Goal: Task Accomplishment & Management: Complete application form

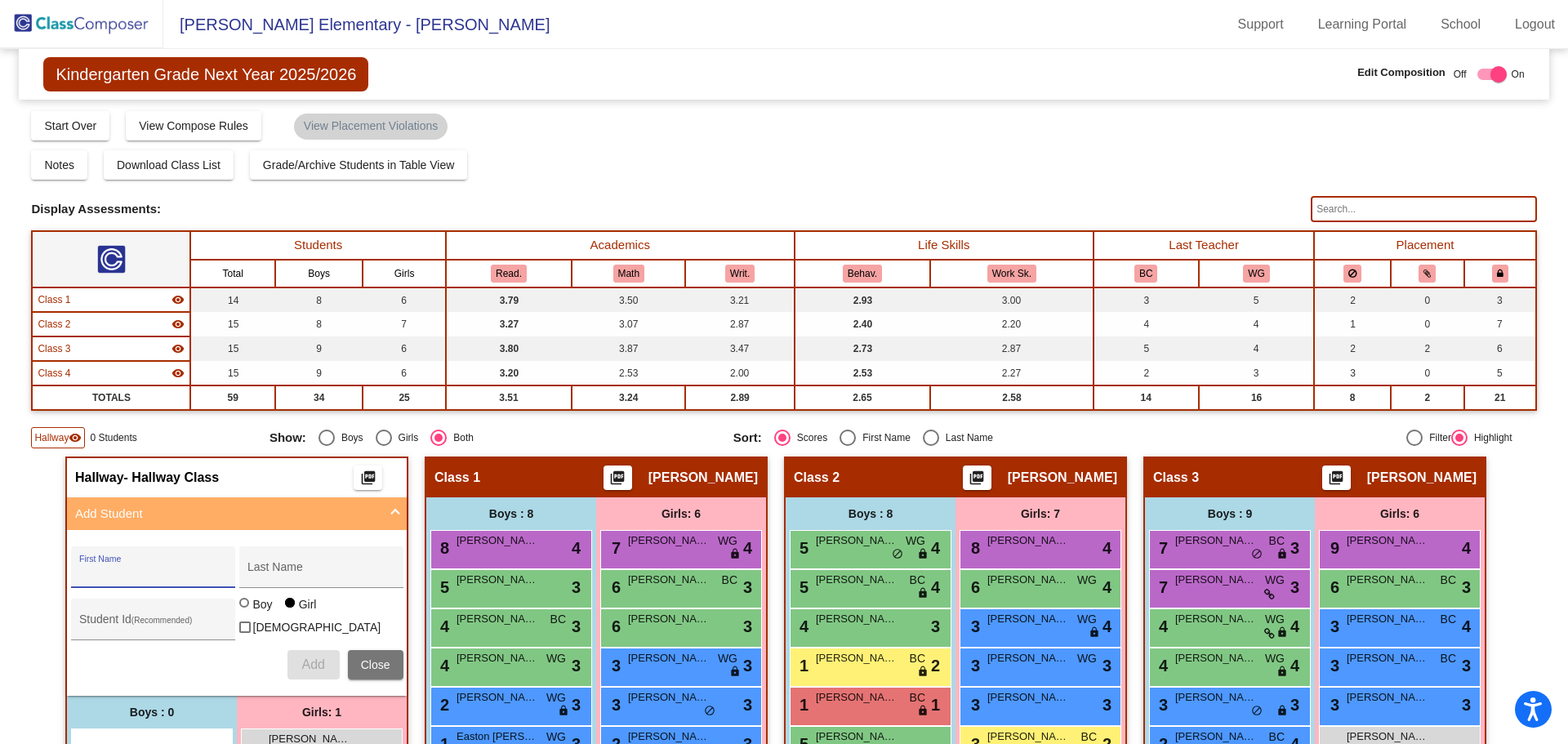
click at [31, 21] on img at bounding box center [81, 24] width 163 height 48
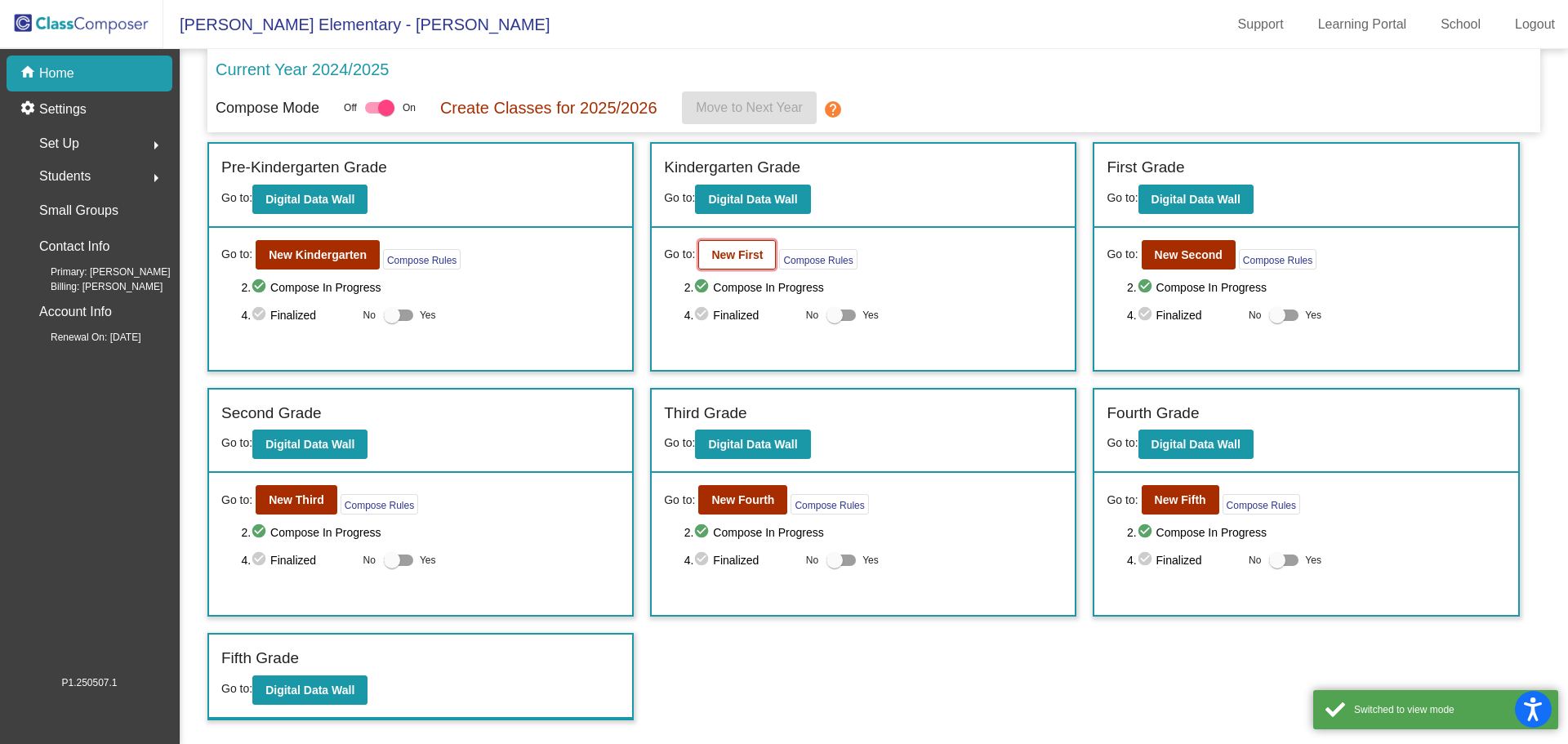
click at [738, 258] on b "New First" at bounding box center [737, 255] width 51 height 13
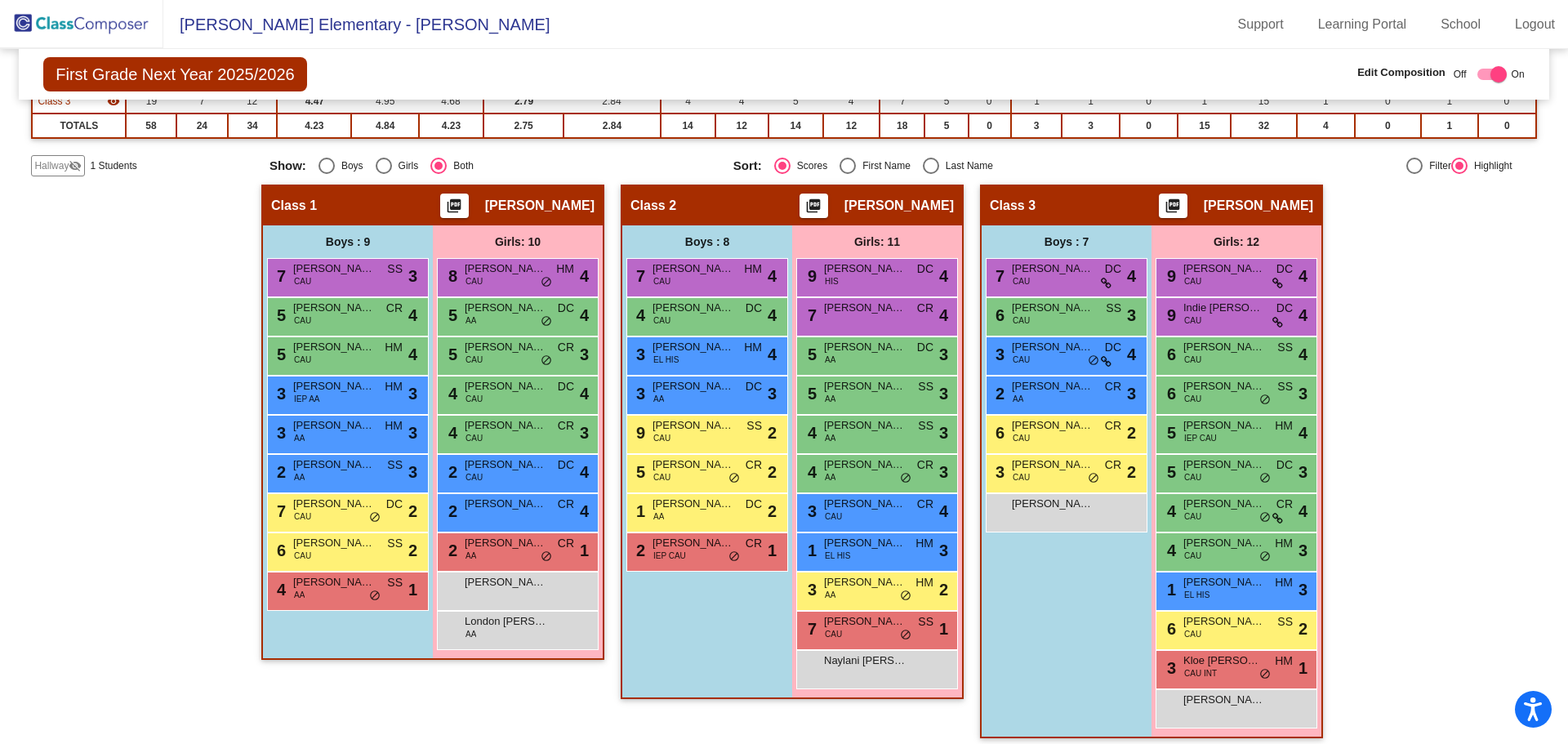
scroll to position [258, 0]
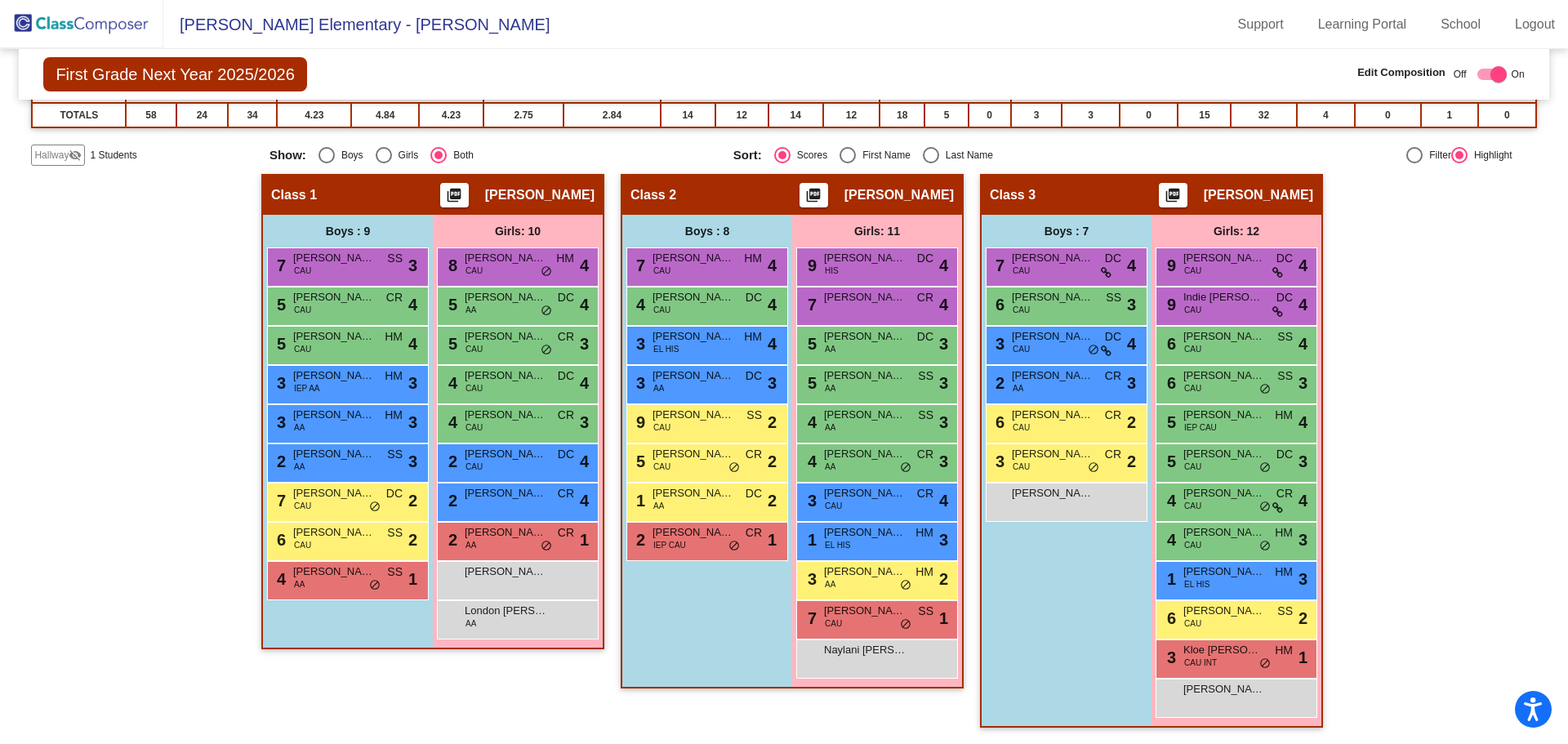
click at [52, 154] on span "Hallway" at bounding box center [51, 156] width 34 height 15
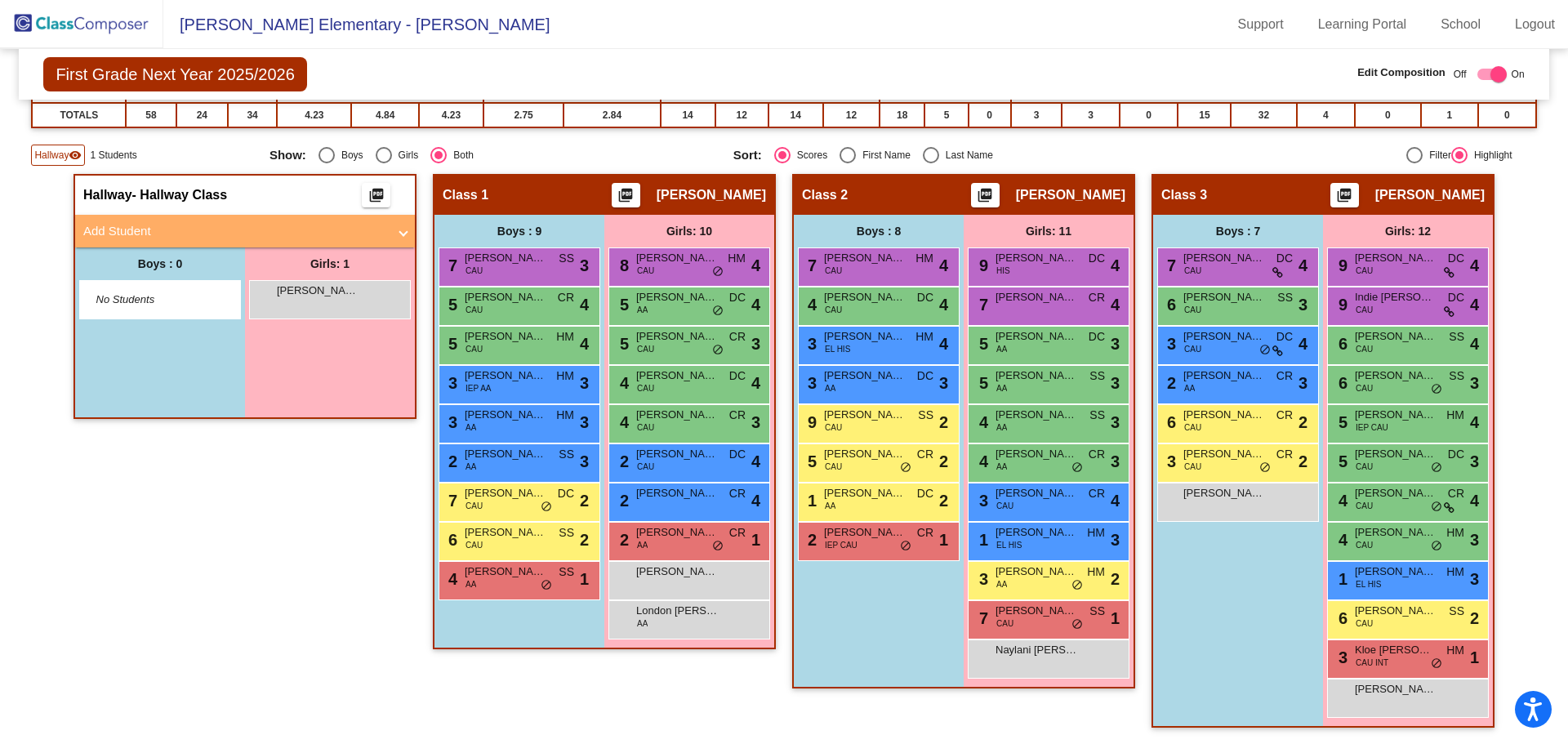
click at [127, 228] on mat-panel-title "Add Student" at bounding box center [235, 231] width 304 height 19
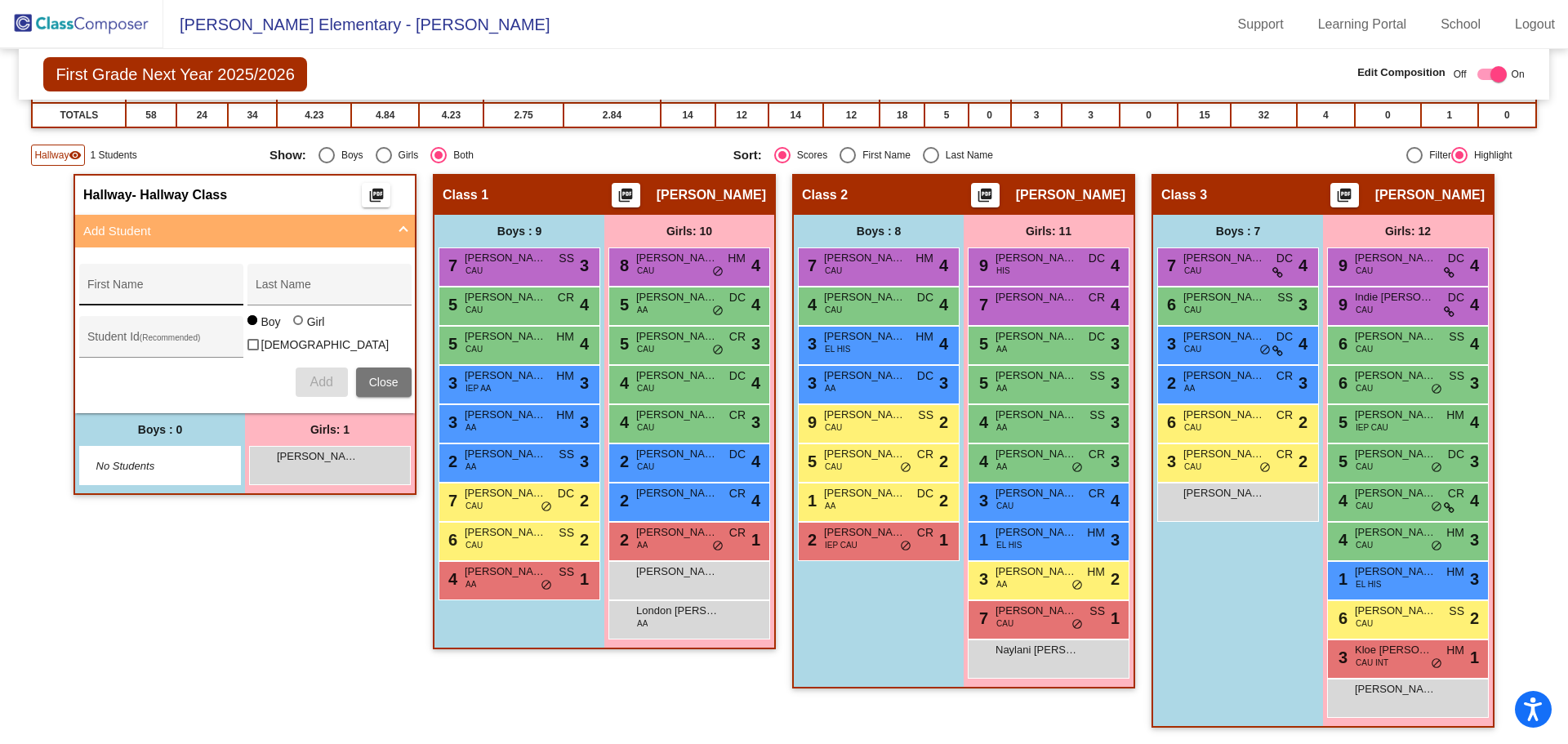
click at [132, 288] on input "First Name" at bounding box center [161, 291] width 147 height 13
type input "[PERSON_NAME]"
click at [294, 325] on div at bounding box center [298, 319] width 10 height 10
click at [299, 329] on input "Girl" at bounding box center [299, 328] width 1 height 1
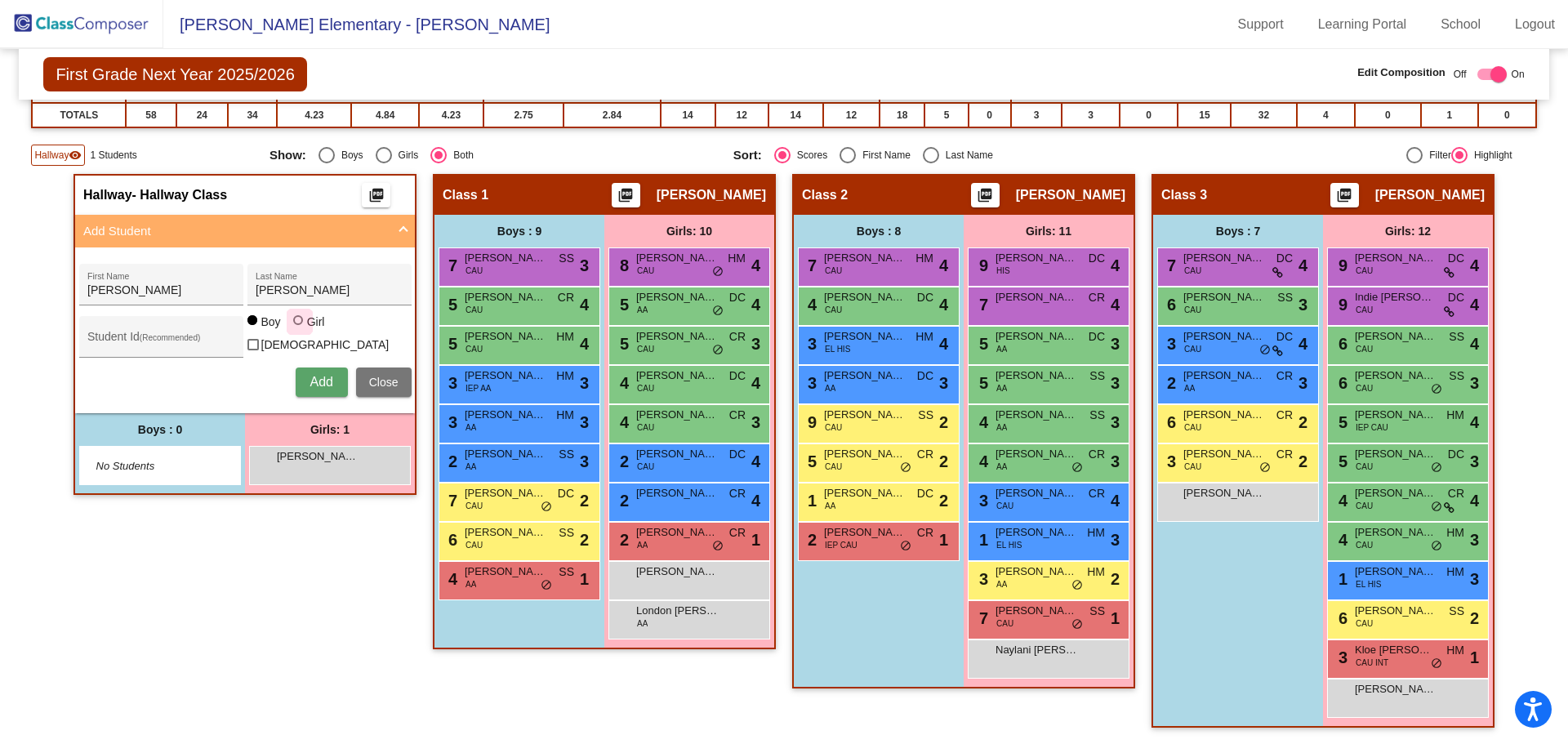
radio input "true"
click at [328, 376] on span "Add" at bounding box center [320, 381] width 23 height 14
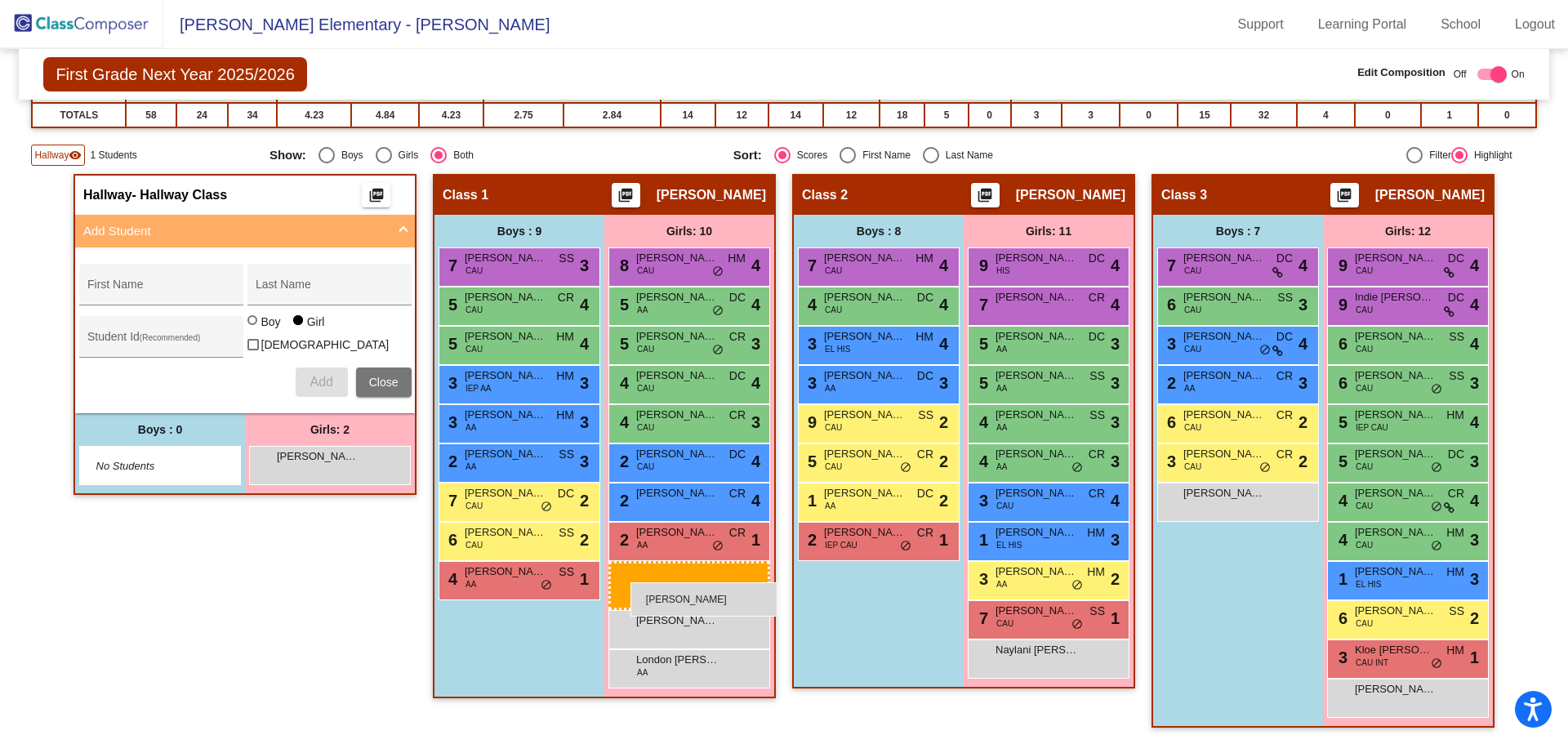
drag, startPoint x: 324, startPoint y: 493, endPoint x: 558, endPoint y: 557, distance: 242.6
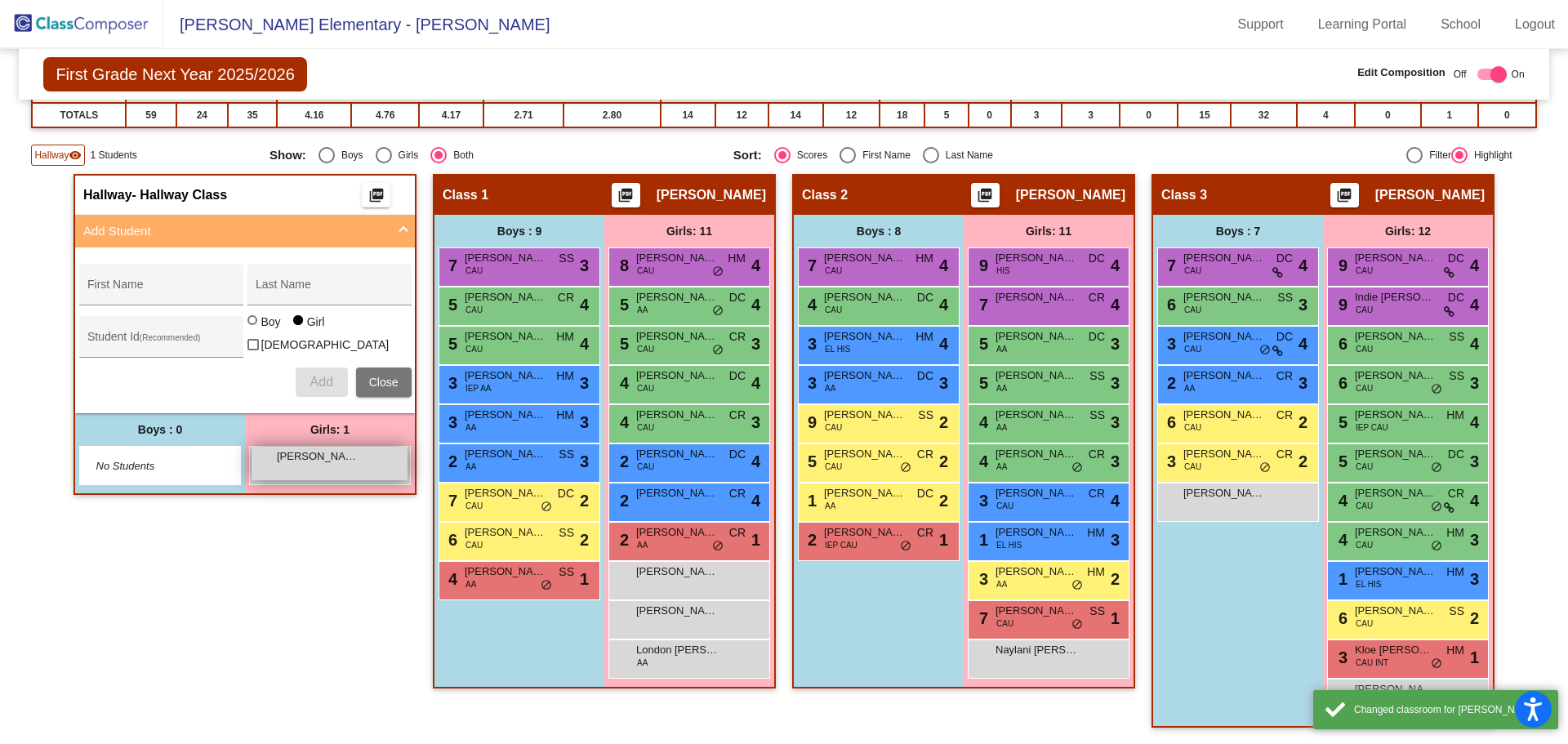
click at [321, 453] on span "[PERSON_NAME]" at bounding box center [318, 456] width 82 height 17
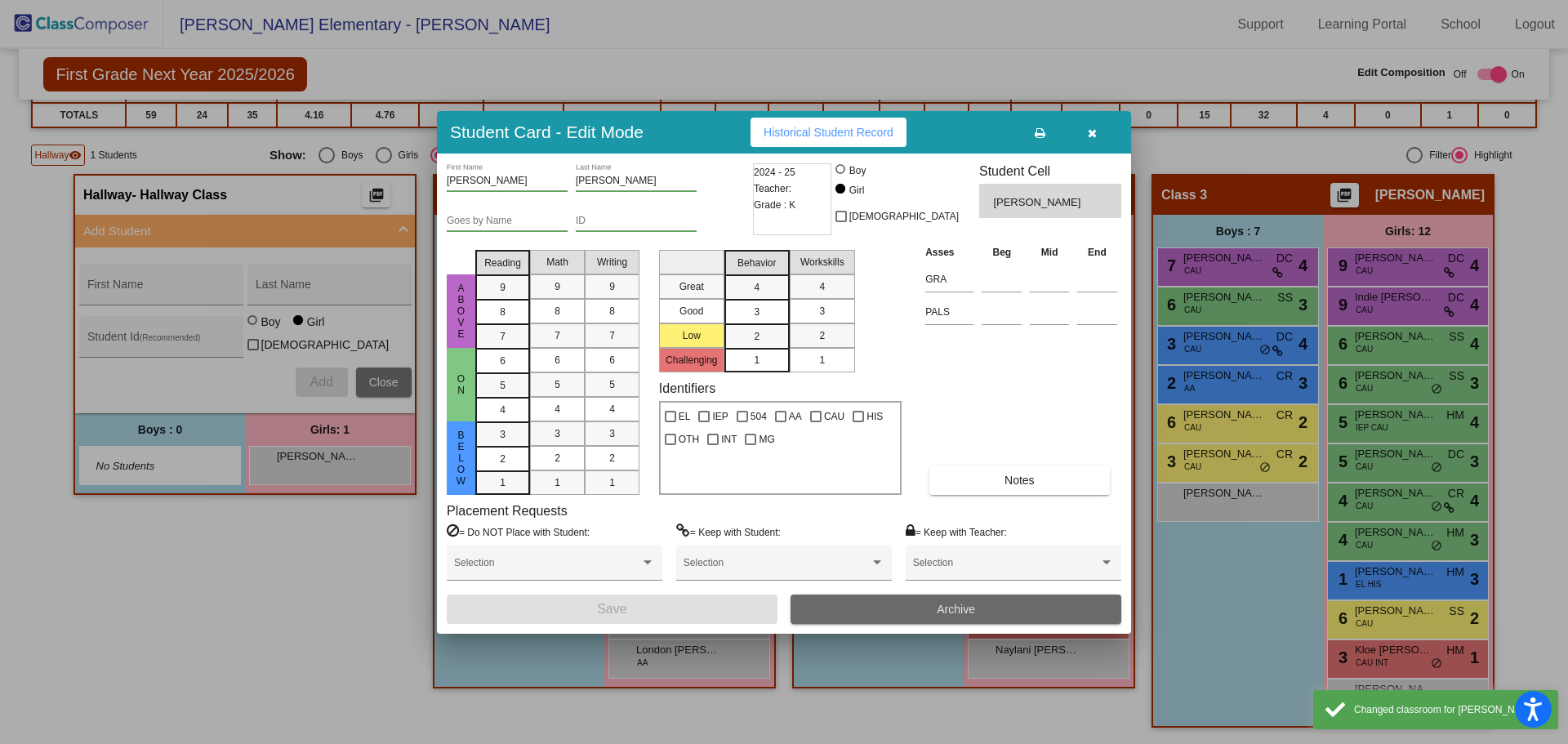
click at [981, 603] on button "Archive" at bounding box center [956, 609] width 331 height 30
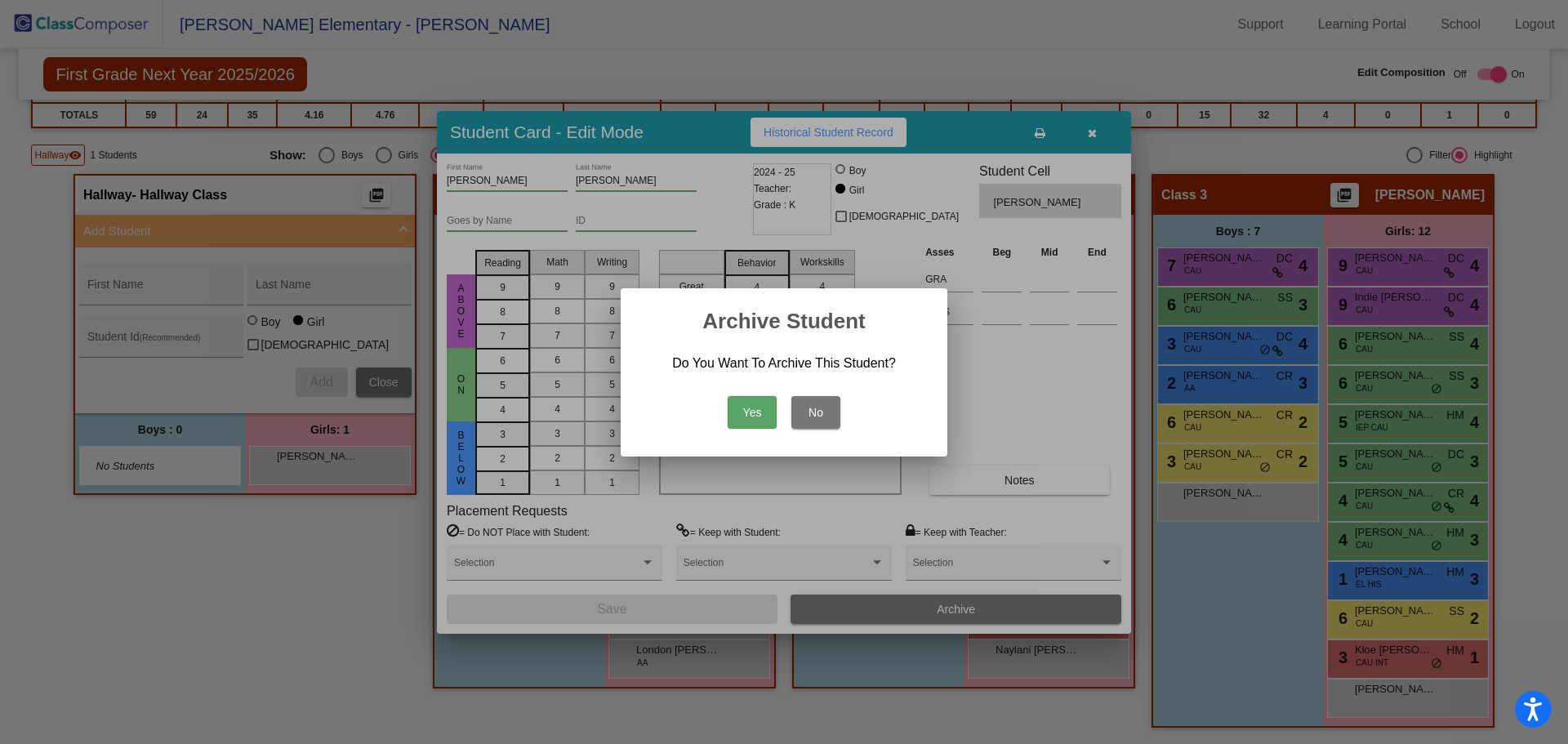
drag, startPoint x: 743, startPoint y: 416, endPoint x: 751, endPoint y: 413, distance: 8.5
click at [744, 416] on button "Yes" at bounding box center [752, 412] width 49 height 33
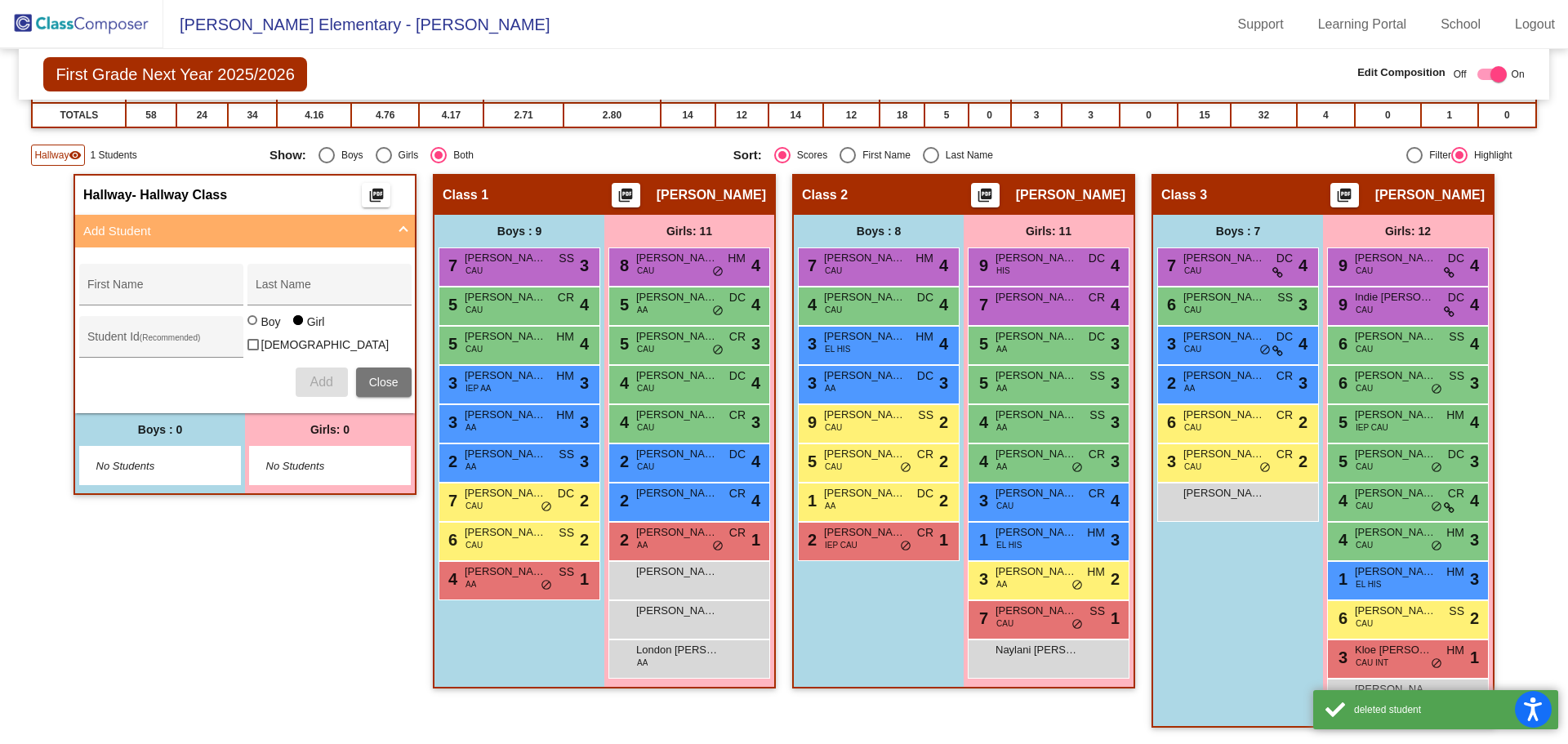
click at [305, 561] on div "Hallway - Hallway Class picture_as_pdf Add Student First Name Last Name Student…" at bounding box center [245, 459] width 343 height 570
click at [273, 570] on div "Hallway - Hallway Class picture_as_pdf Add Student First Name Last Name Student…" at bounding box center [245, 459] width 343 height 570
click at [267, 570] on div "Hallway - Hallway Class picture_as_pdf Add Student First Name Last Name Student…" at bounding box center [245, 459] width 343 height 570
drag, startPoint x: 313, startPoint y: 588, endPoint x: 336, endPoint y: 573, distance: 27.5
click at [316, 586] on div "Hallway - Hallway Class picture_as_pdf Add Student First Name Last Name Student…" at bounding box center [245, 459] width 343 height 570
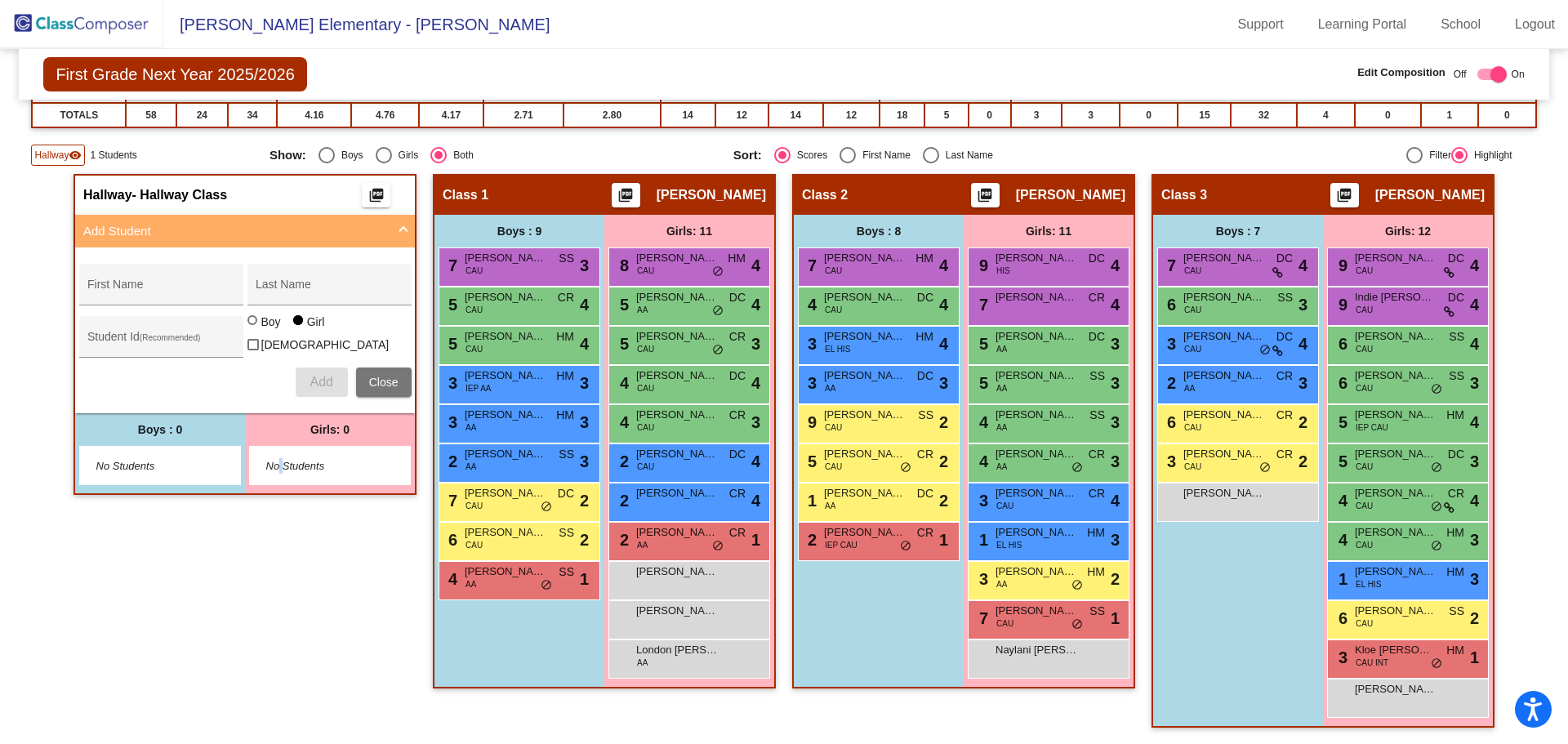
click at [279, 579] on div "Hallway - Hallway Class picture_as_pdf Add Student First Name Last Name Student…" at bounding box center [245, 459] width 343 height 570
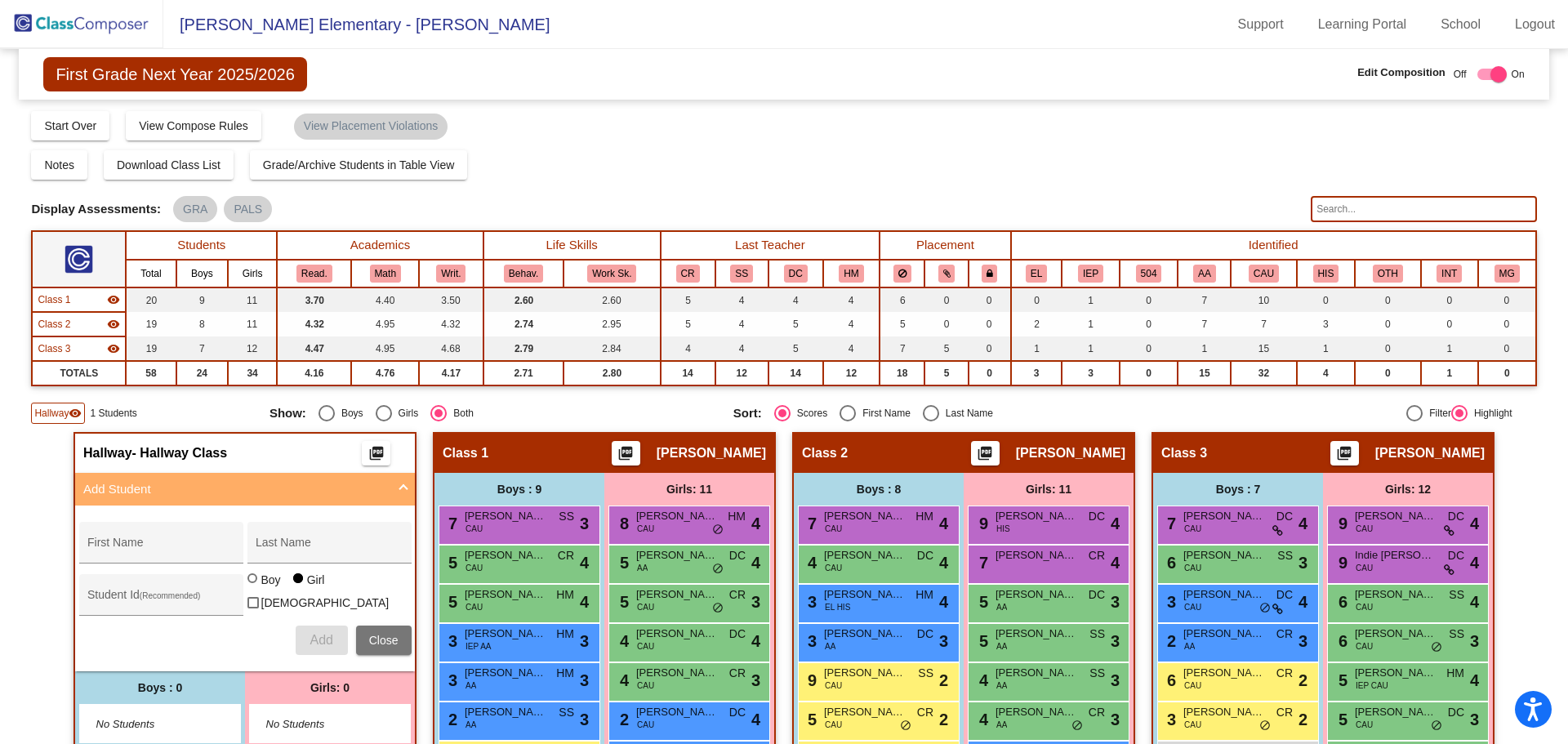
click at [558, 129] on div "Compose Start Over Submit Classes Compose has been submitted Check for Incomple…" at bounding box center [784, 124] width 1506 height 31
click at [30, 23] on img at bounding box center [81, 24] width 163 height 48
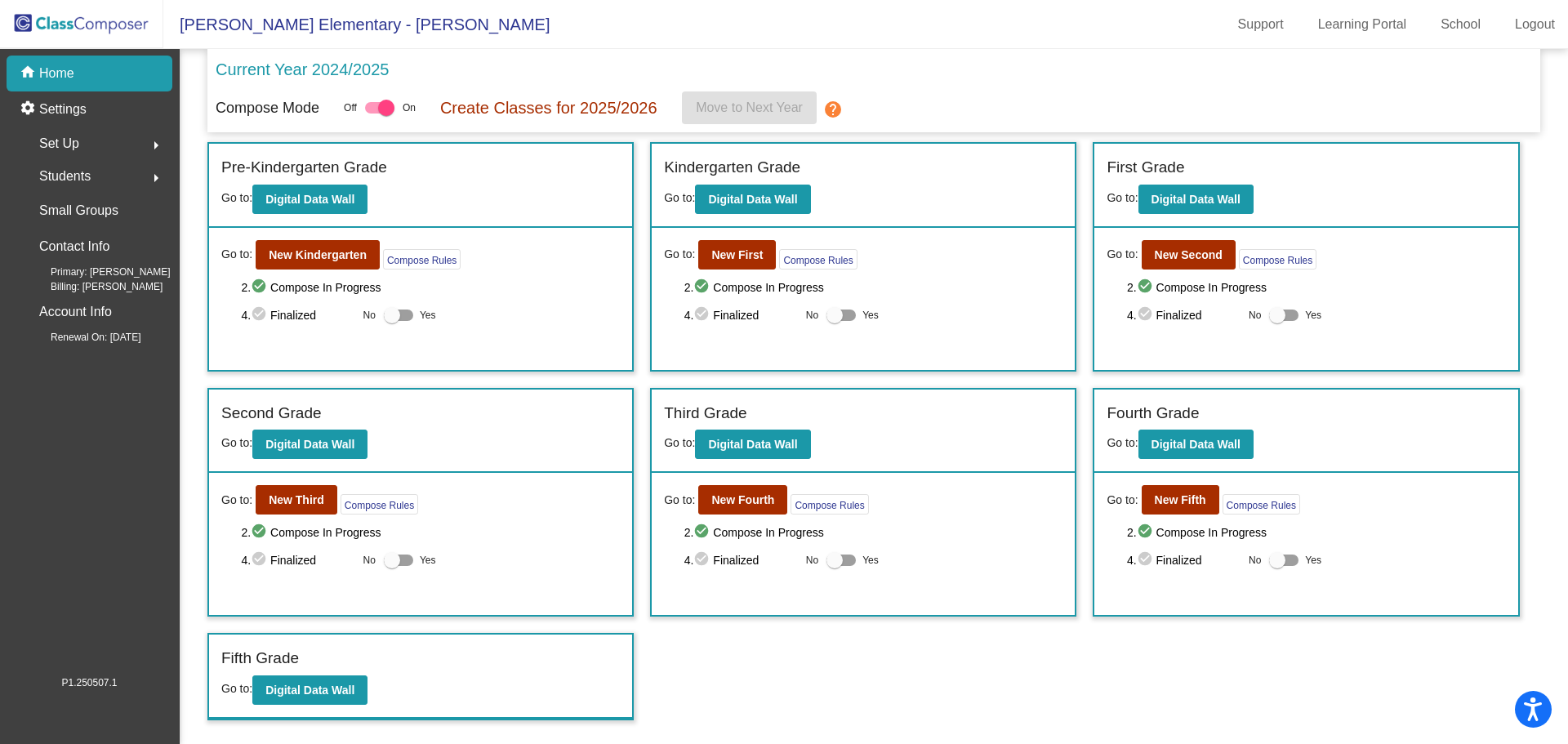
drag, startPoint x: 975, startPoint y: 79, endPoint x: 988, endPoint y: 79, distance: 13.0
click at [976, 79] on div "Current Year 2024/2025" at bounding box center [873, 74] width 1316 height 34
click at [989, 36] on mat-toolbar "[PERSON_NAME] Elementary - [PERSON_NAME] Support Learning Portal School Logout" at bounding box center [784, 24] width 1568 height 49
click at [1189, 499] on b "New Fifth" at bounding box center [1180, 500] width 51 height 13
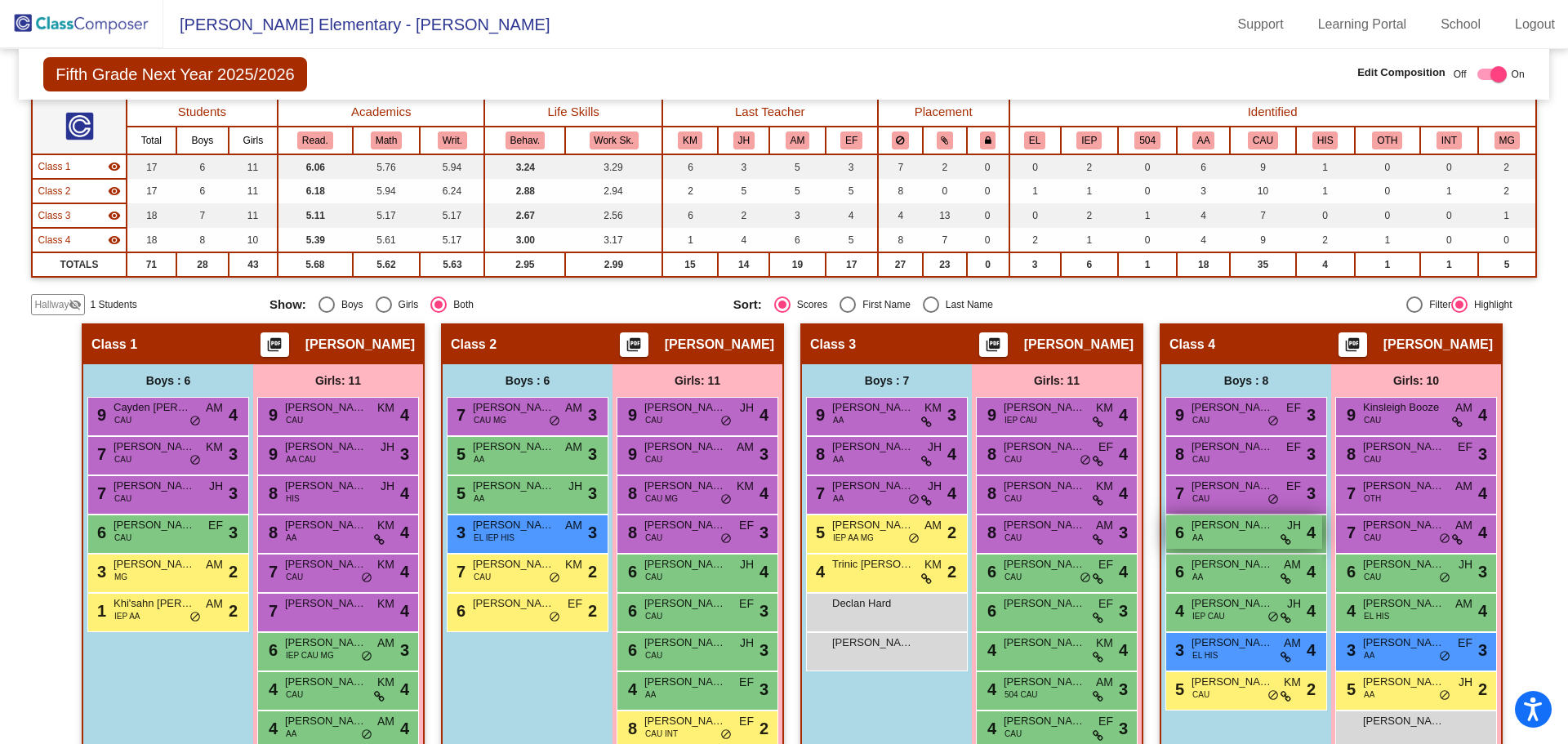
scroll to position [243, 0]
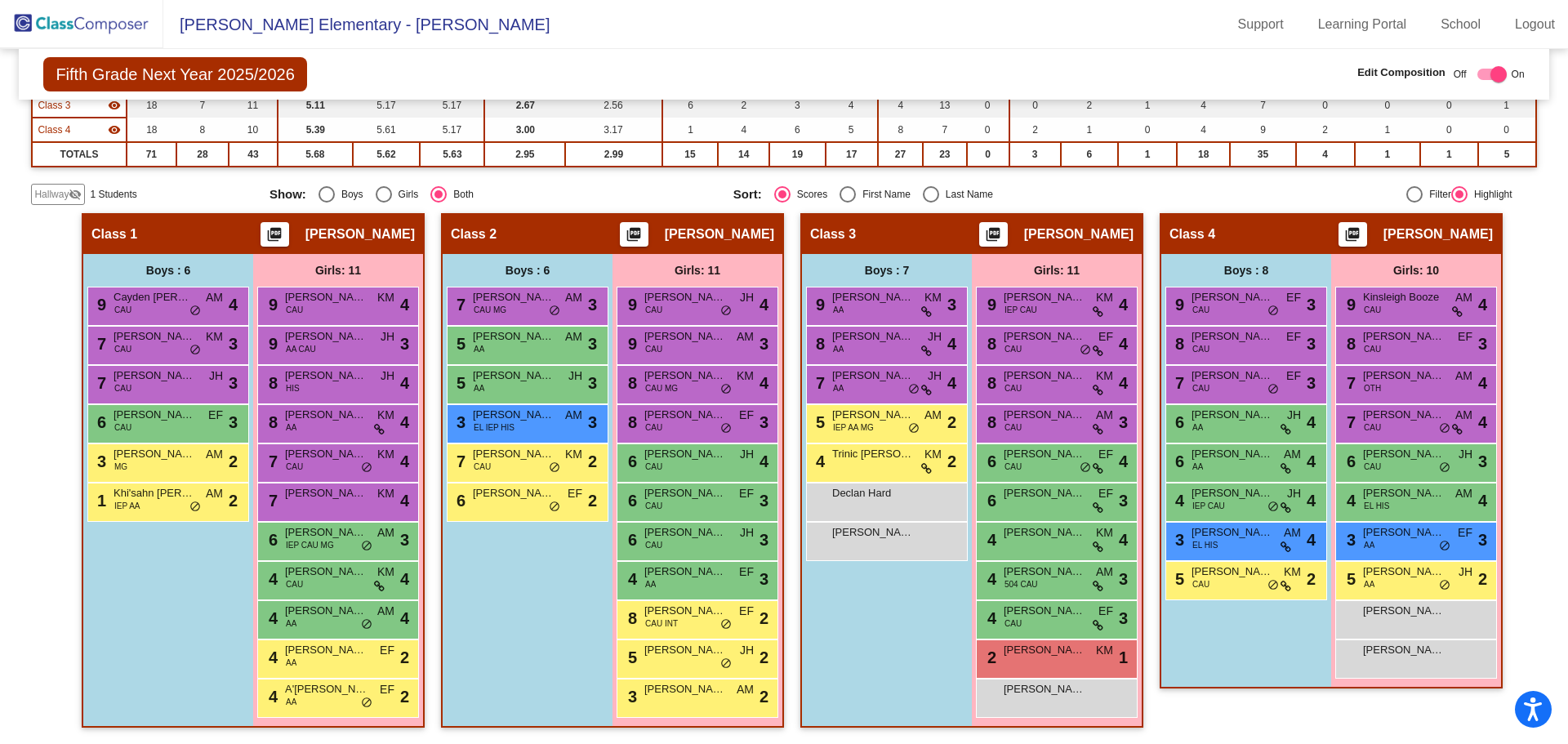
click at [53, 192] on span "Hallway" at bounding box center [51, 195] width 34 height 15
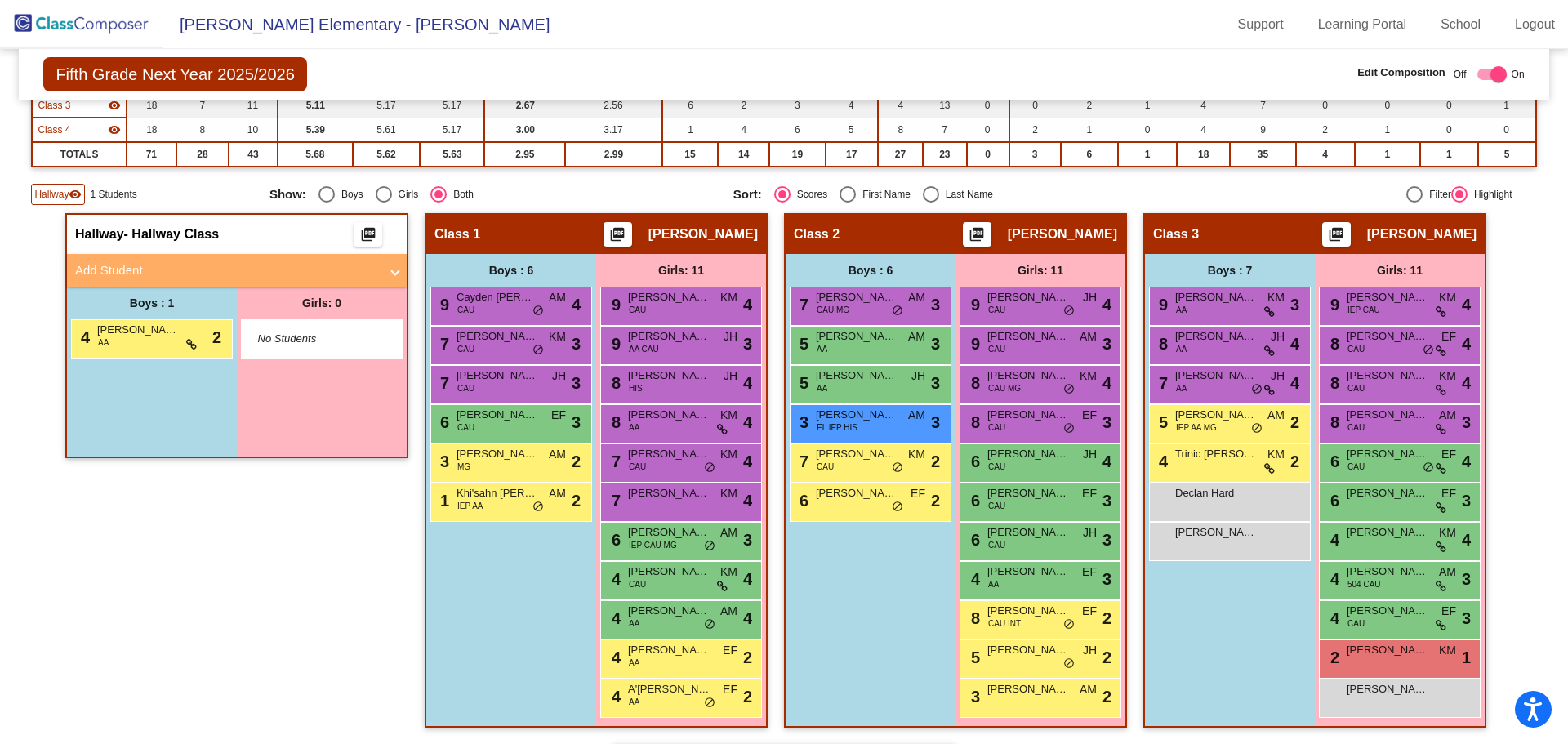
click at [188, 265] on mat-panel-title "Add Student" at bounding box center [227, 271] width 304 height 19
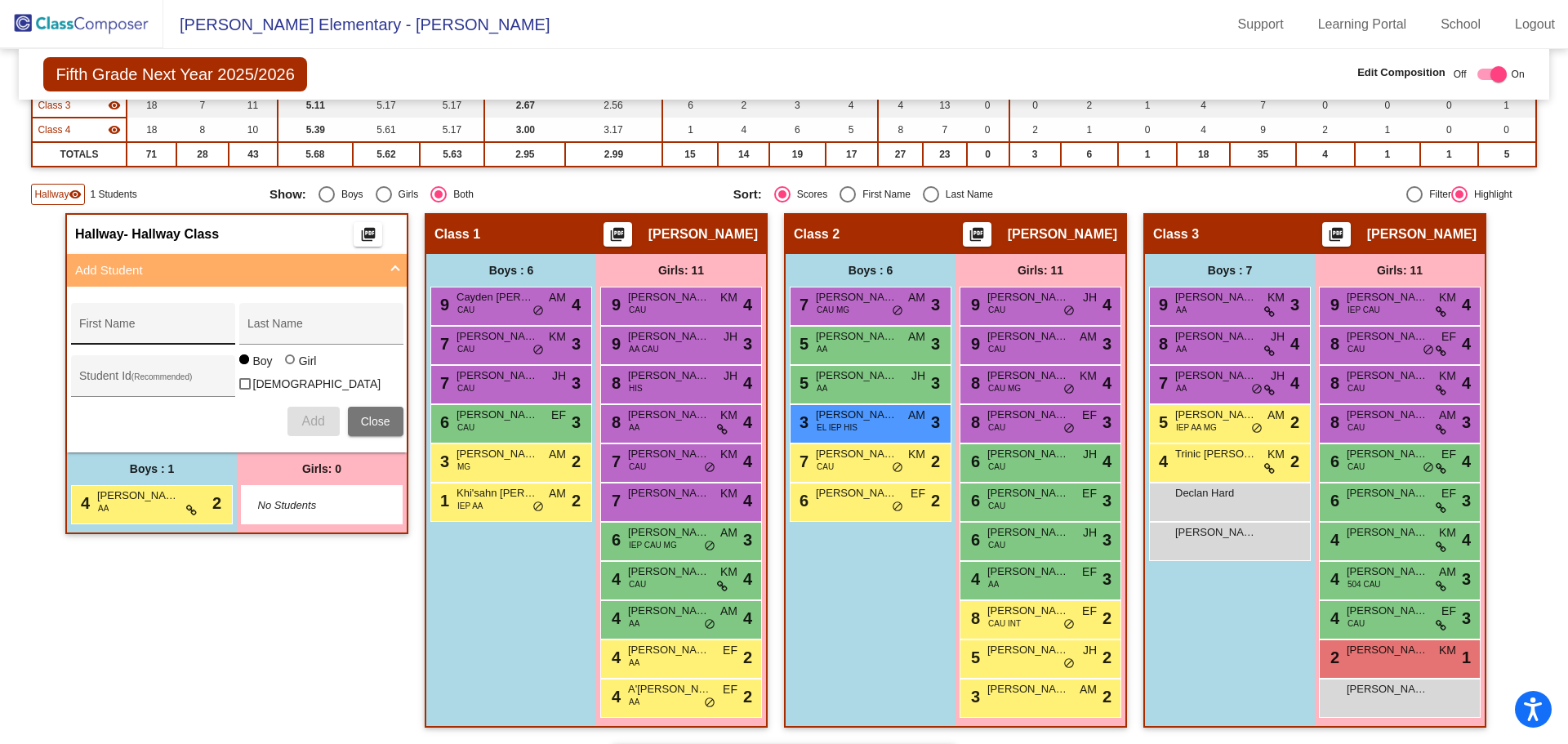
click at [135, 318] on div "First Name" at bounding box center [153, 329] width 147 height 34
type input "Kanauri"
type input "[PERSON_NAME]"
click at [288, 364] on div at bounding box center [290, 358] width 10 height 10
click at [291, 368] on input "Girl" at bounding box center [291, 368] width 1 height 1
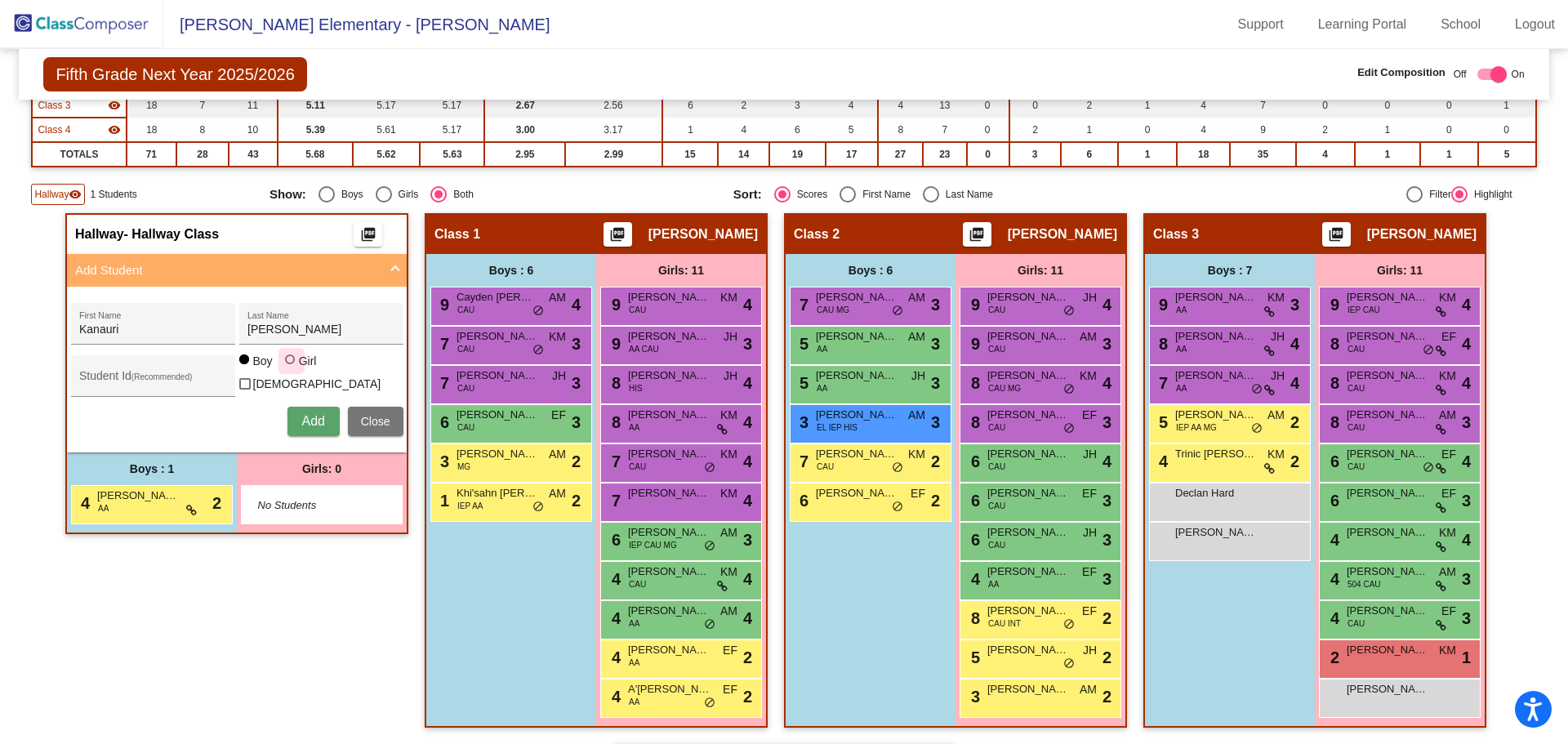
radio input "true"
drag, startPoint x: 305, startPoint y: 415, endPoint x: 297, endPoint y: 410, distance: 9.4
click at [301, 413] on span "Add" at bounding box center [312, 420] width 23 height 14
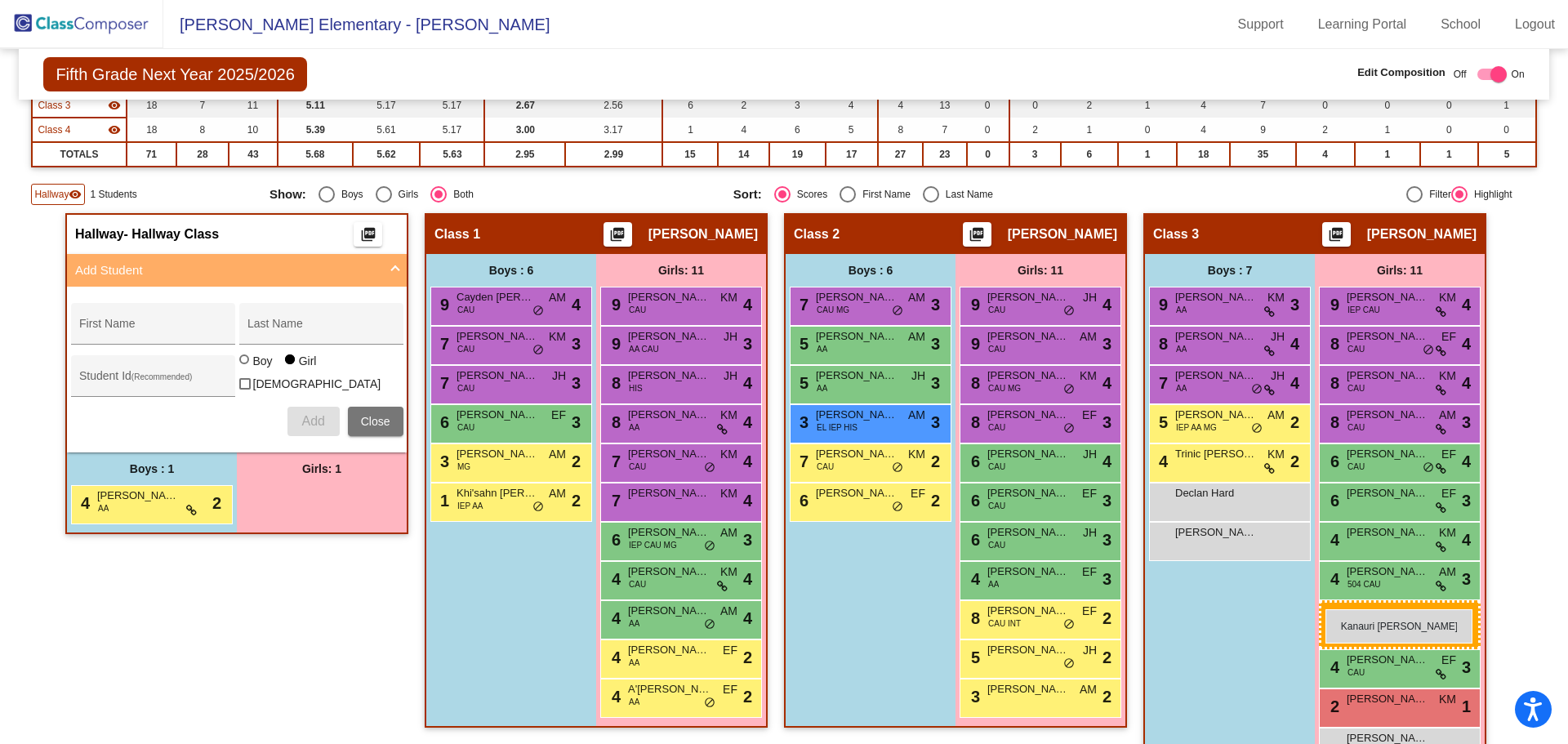
drag, startPoint x: 310, startPoint y: 507, endPoint x: 1326, endPoint y: 609, distance: 1021.1
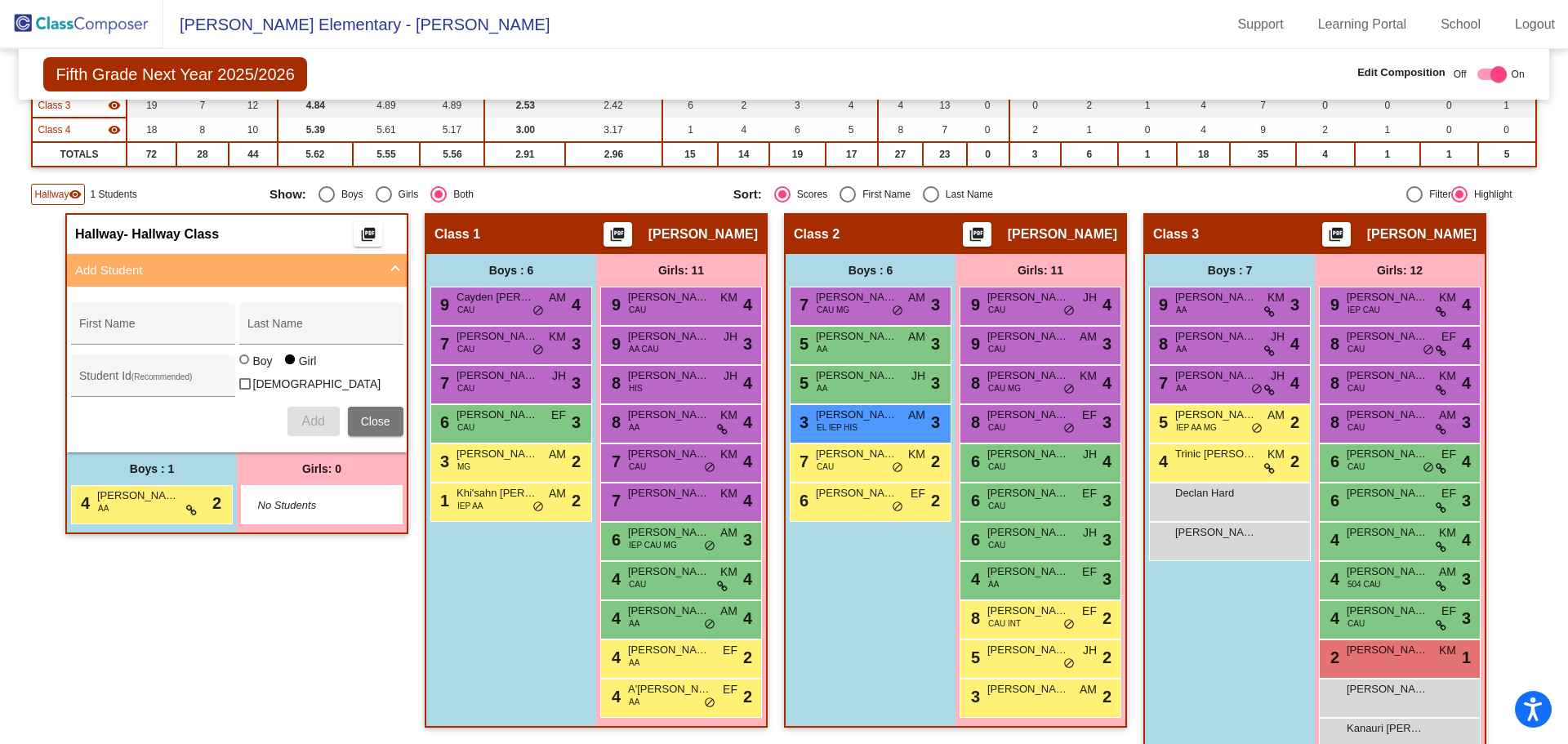
scroll to position [0, 0]
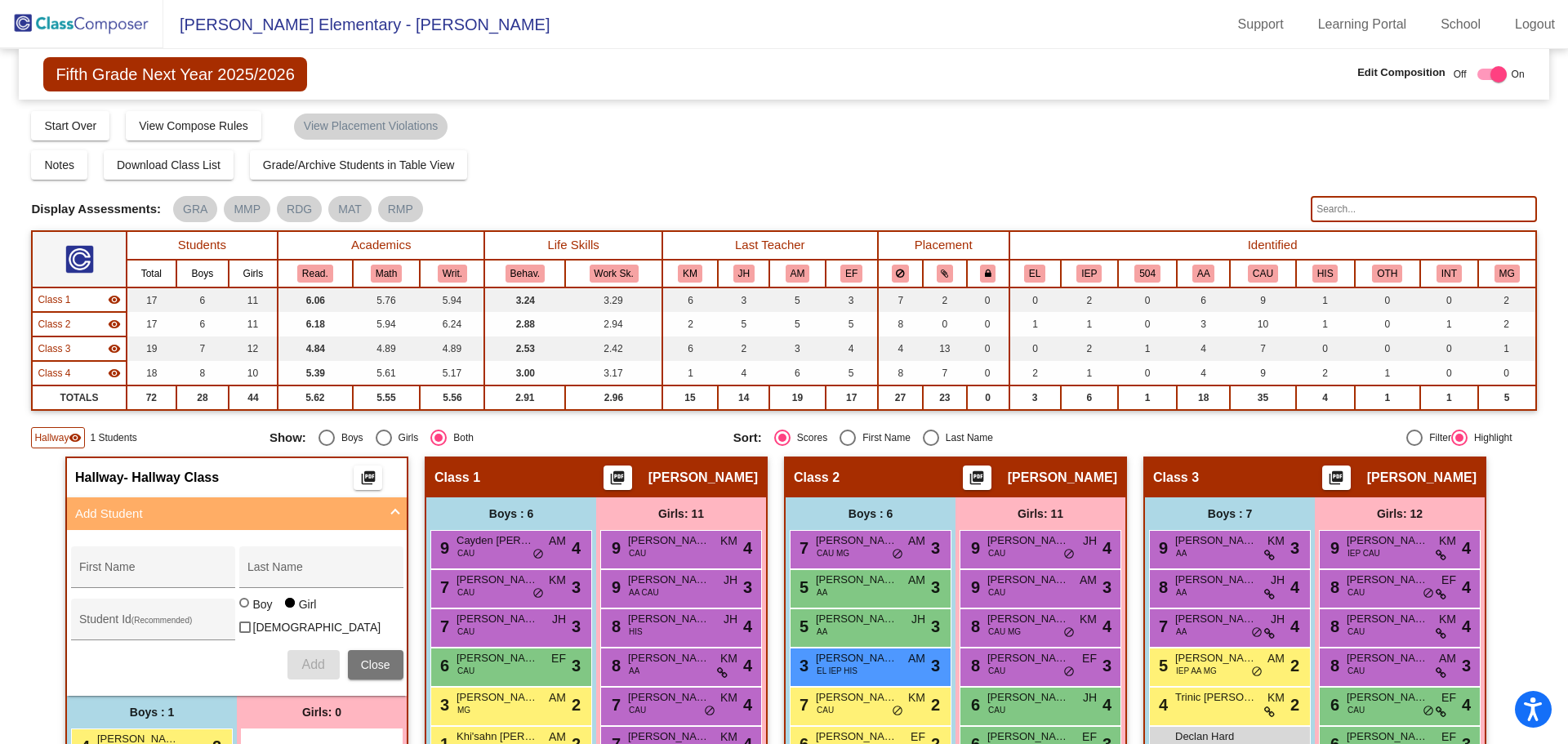
click at [370, 72] on div "Fifth Grade Next Year 2025/2026 Edit Composition Off On Incoming Digital Data W…" at bounding box center [784, 74] width 1530 height 50
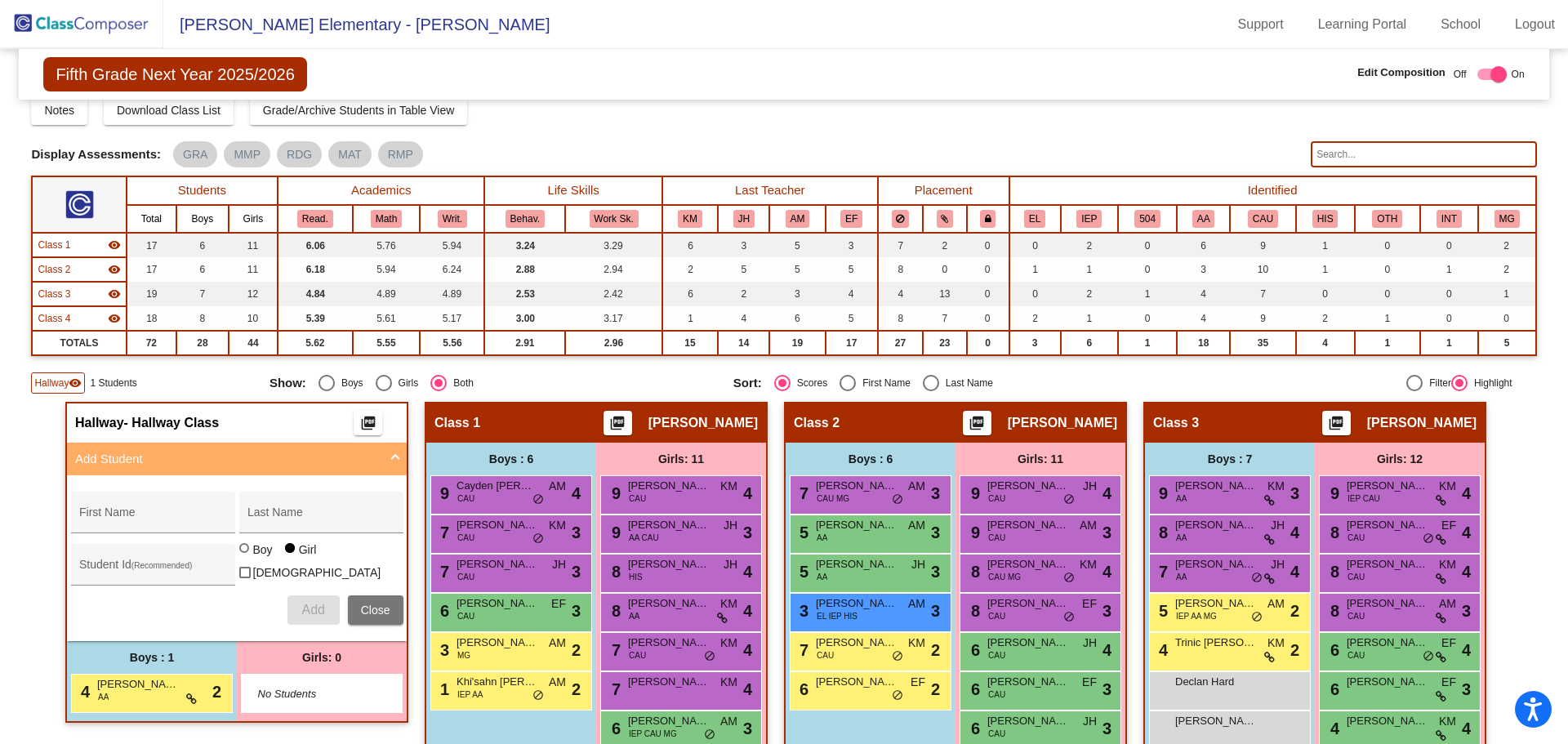
scroll to position [82, 0]
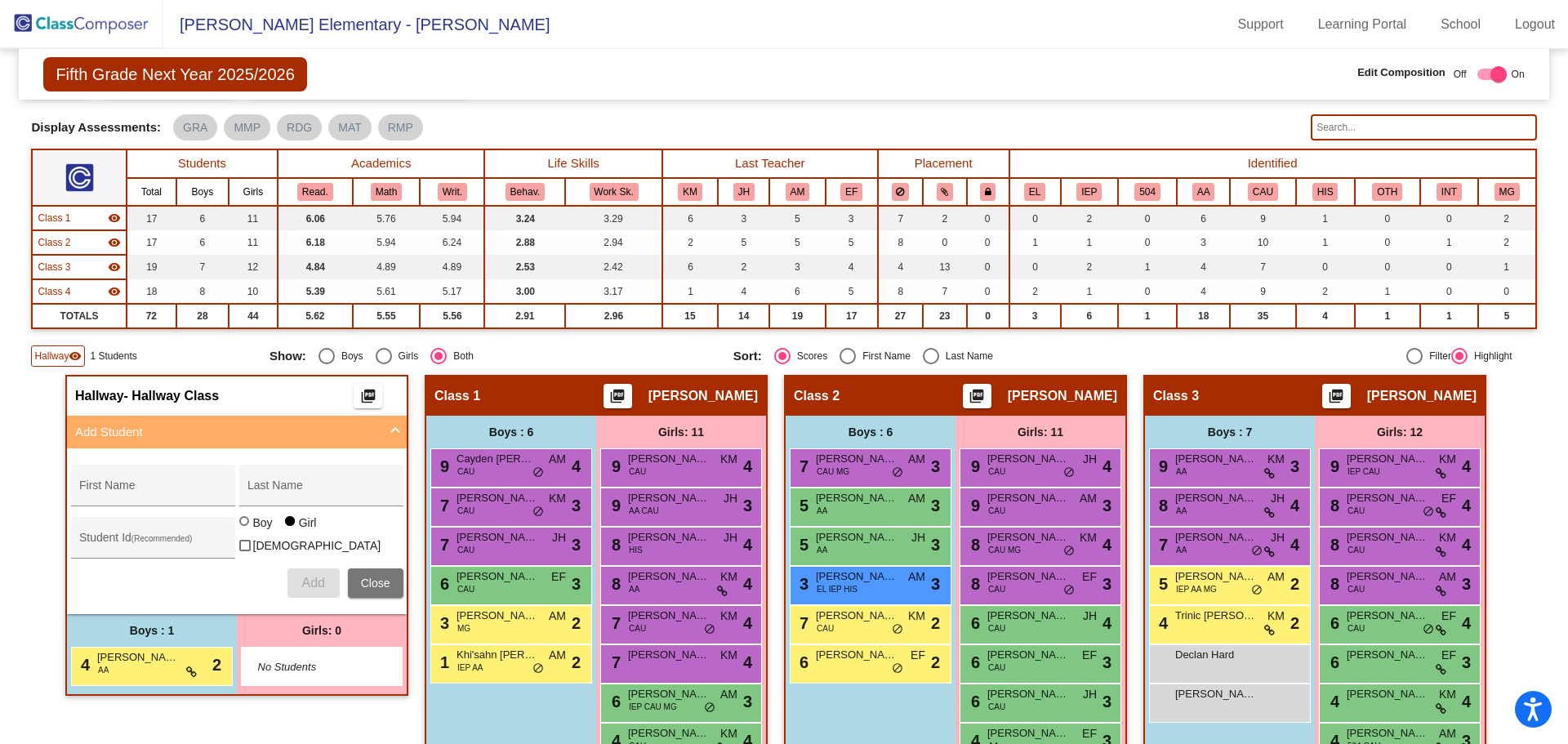
click at [50, 17] on img at bounding box center [81, 24] width 163 height 48
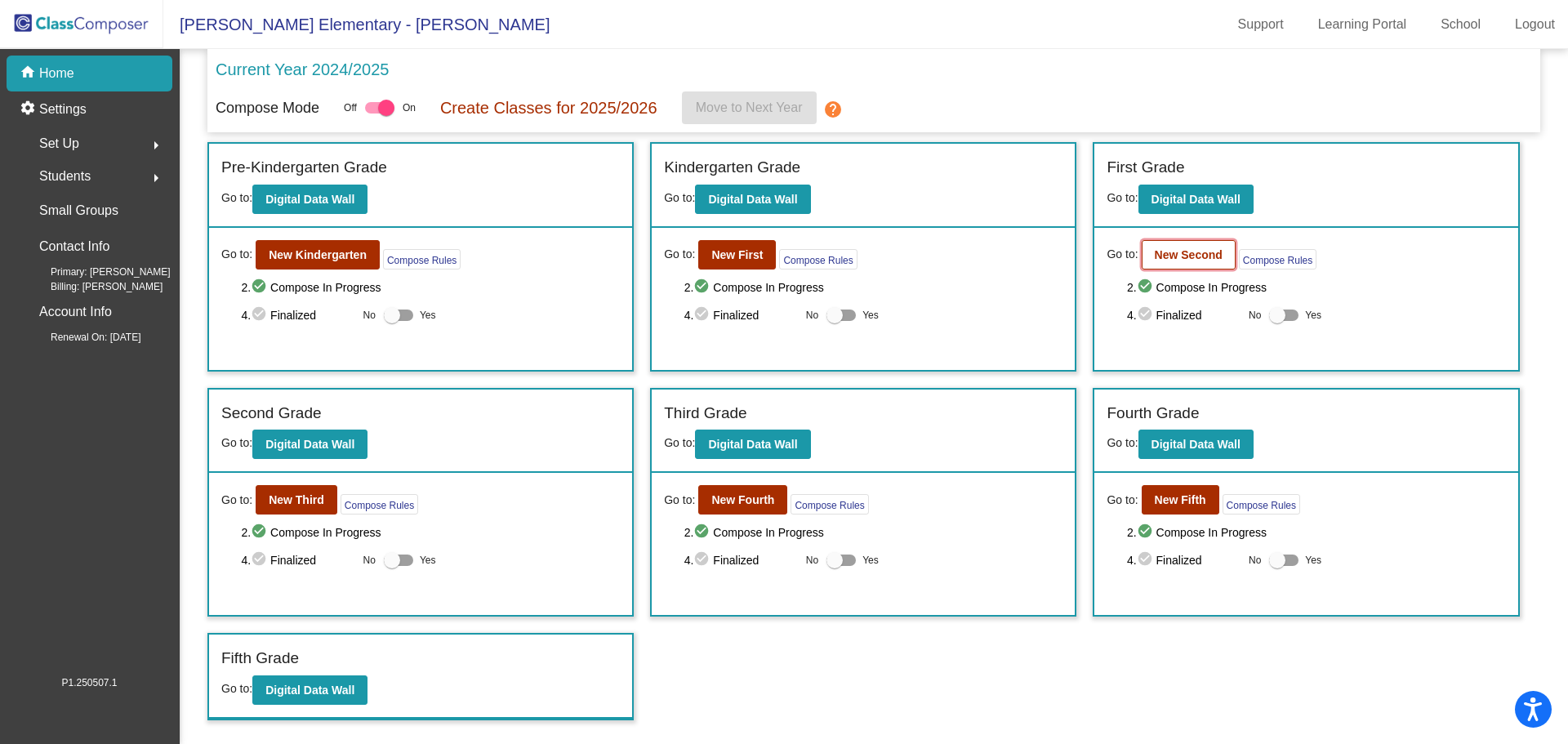
click at [1196, 254] on b "New Second" at bounding box center [1189, 255] width 68 height 13
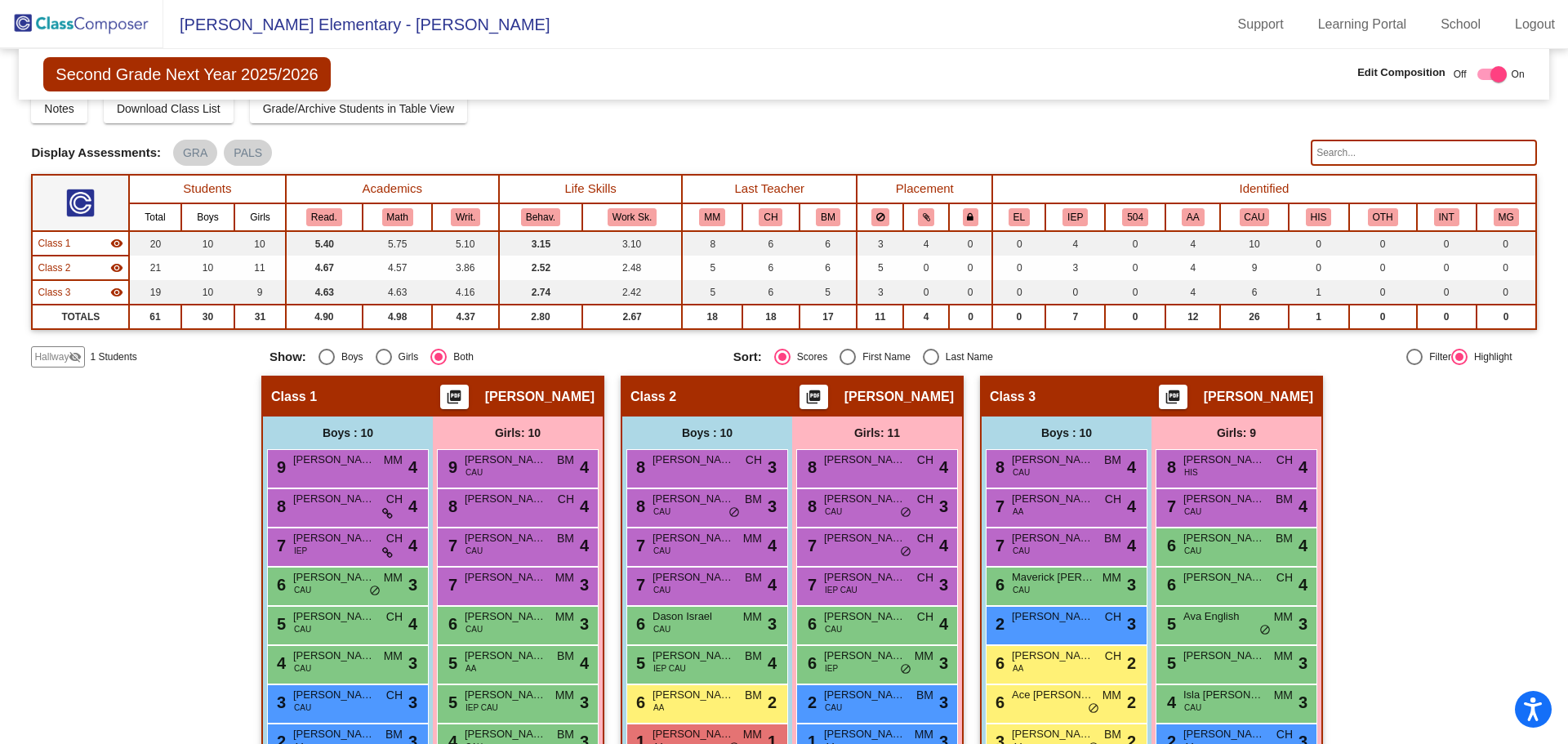
scroll to position [219, 0]
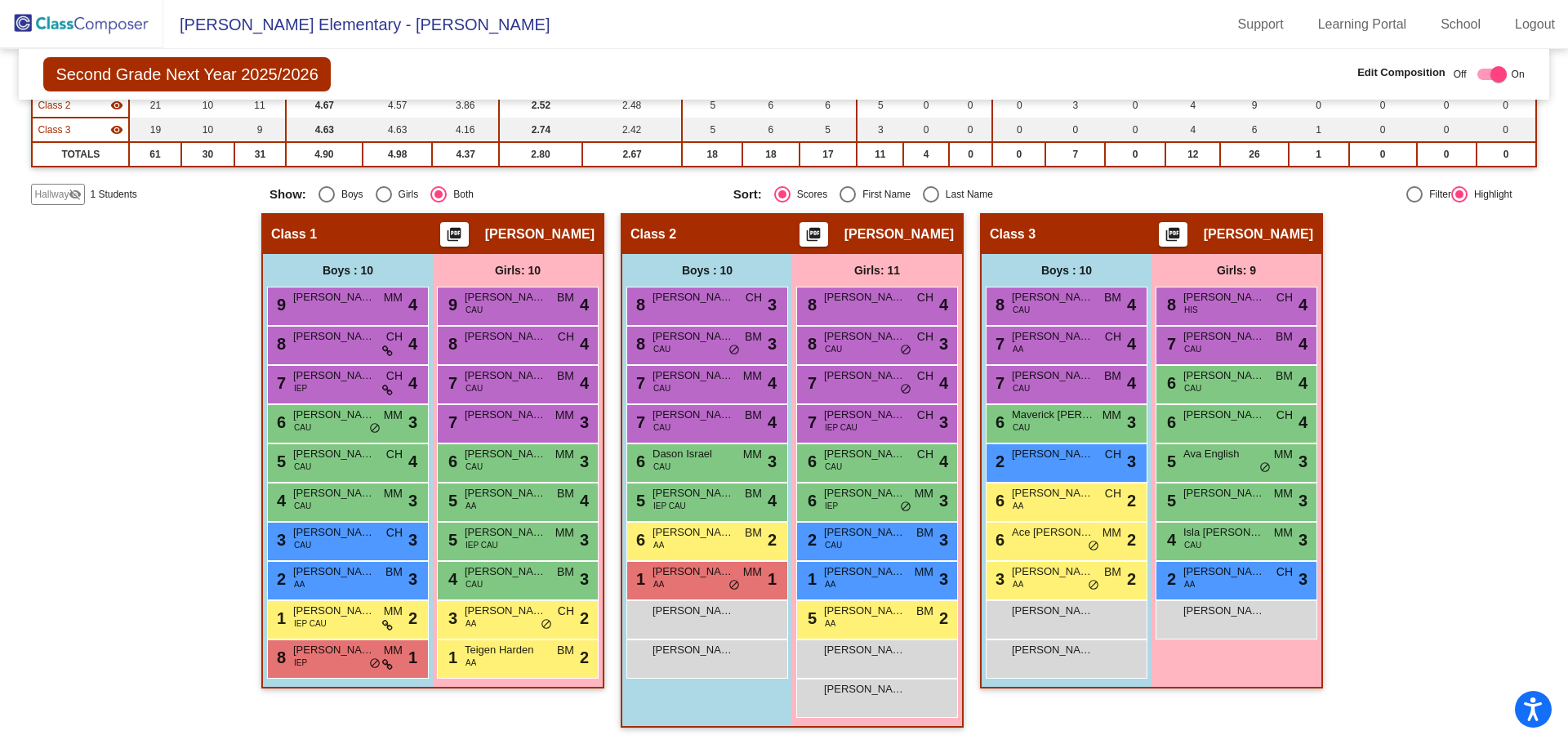
click at [63, 192] on span "Hallway" at bounding box center [51, 195] width 34 height 15
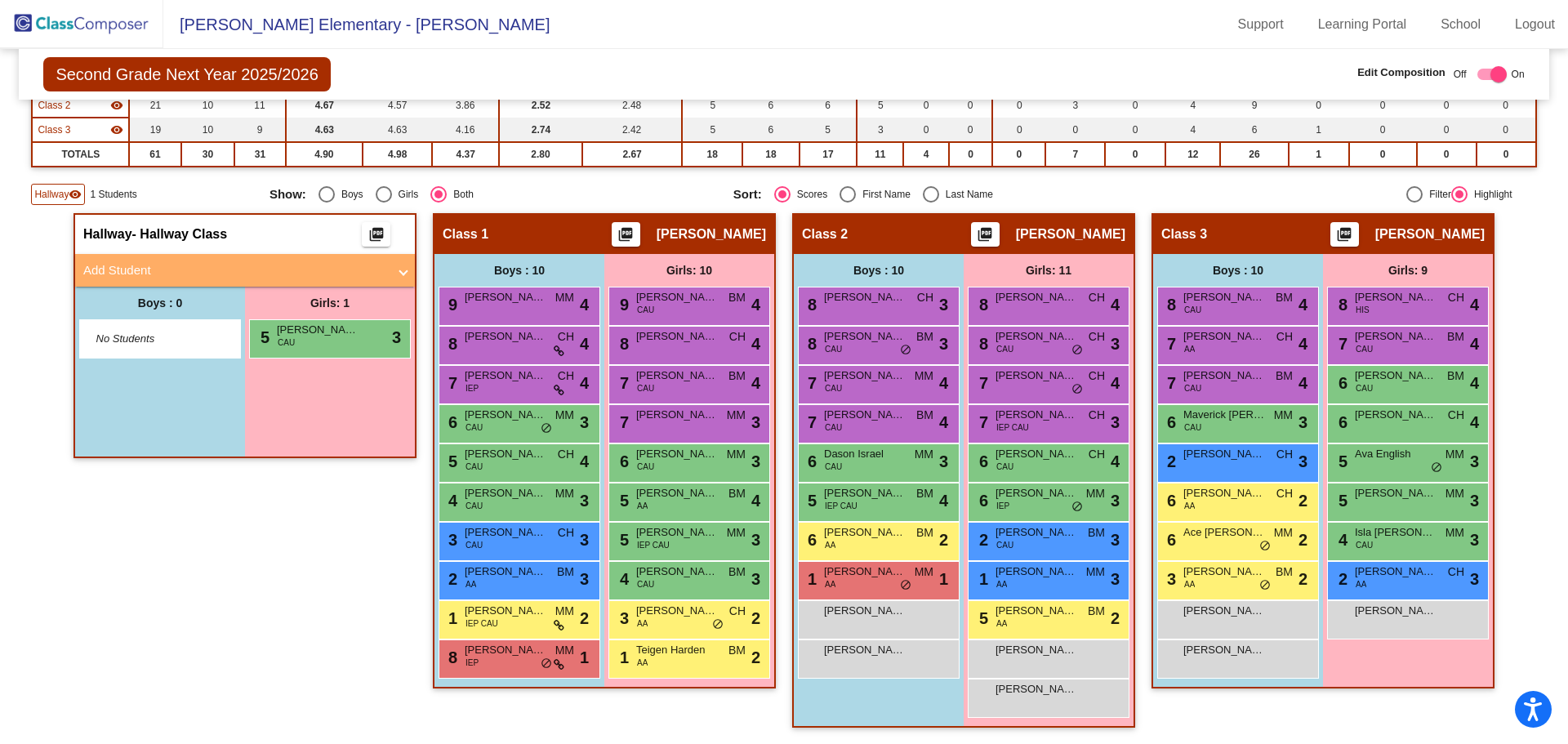
click at [184, 268] on mat-panel-title "Add Student" at bounding box center [235, 271] width 304 height 19
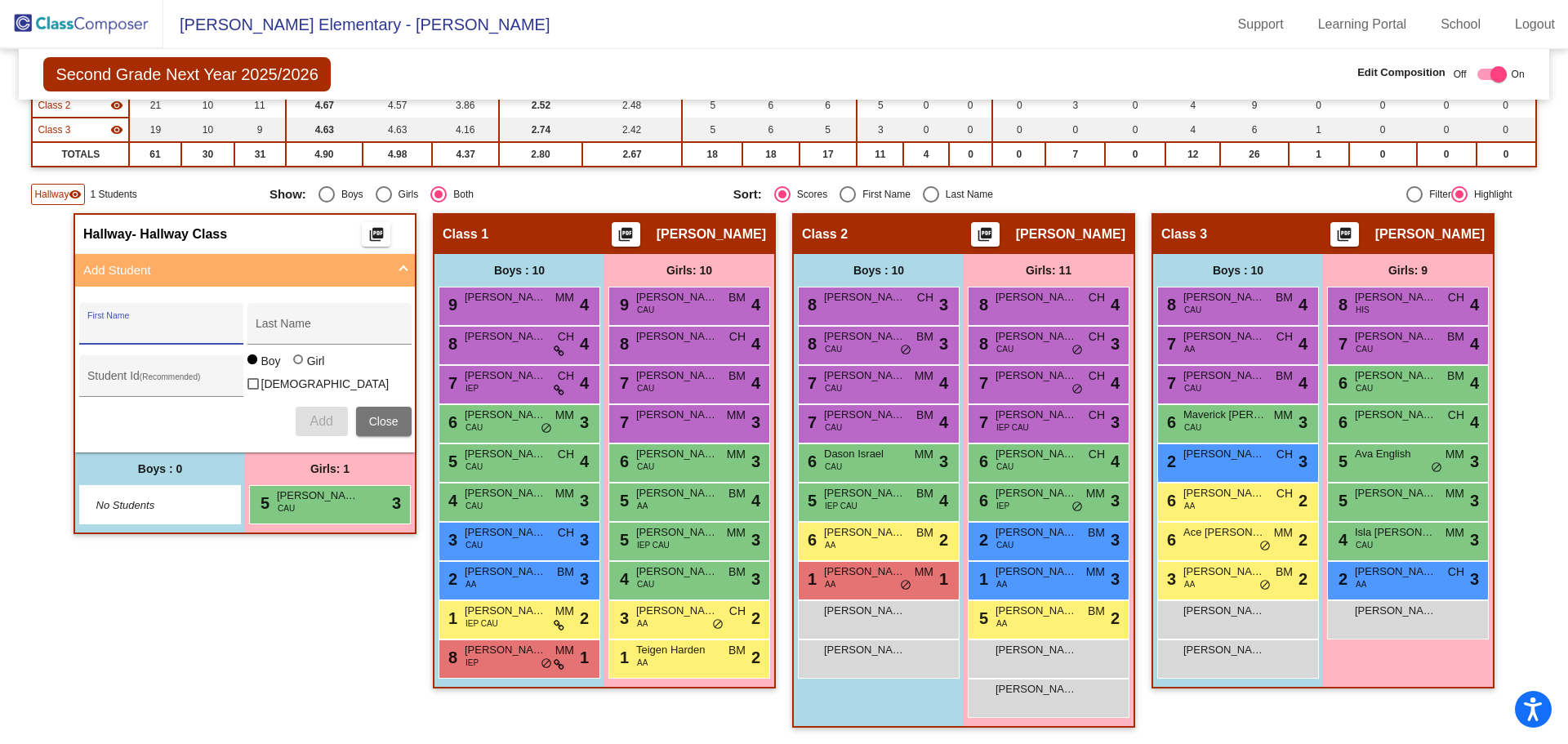
drag, startPoint x: 158, startPoint y: 324, endPoint x: 143, endPoint y: 326, distance: 15.1
click at [156, 324] on input "First Name" at bounding box center [161, 330] width 147 height 13
type input "Bumbry"
click at [129, 324] on input "First Name" at bounding box center [161, 330] width 147 height 13
type input "JayAhni"
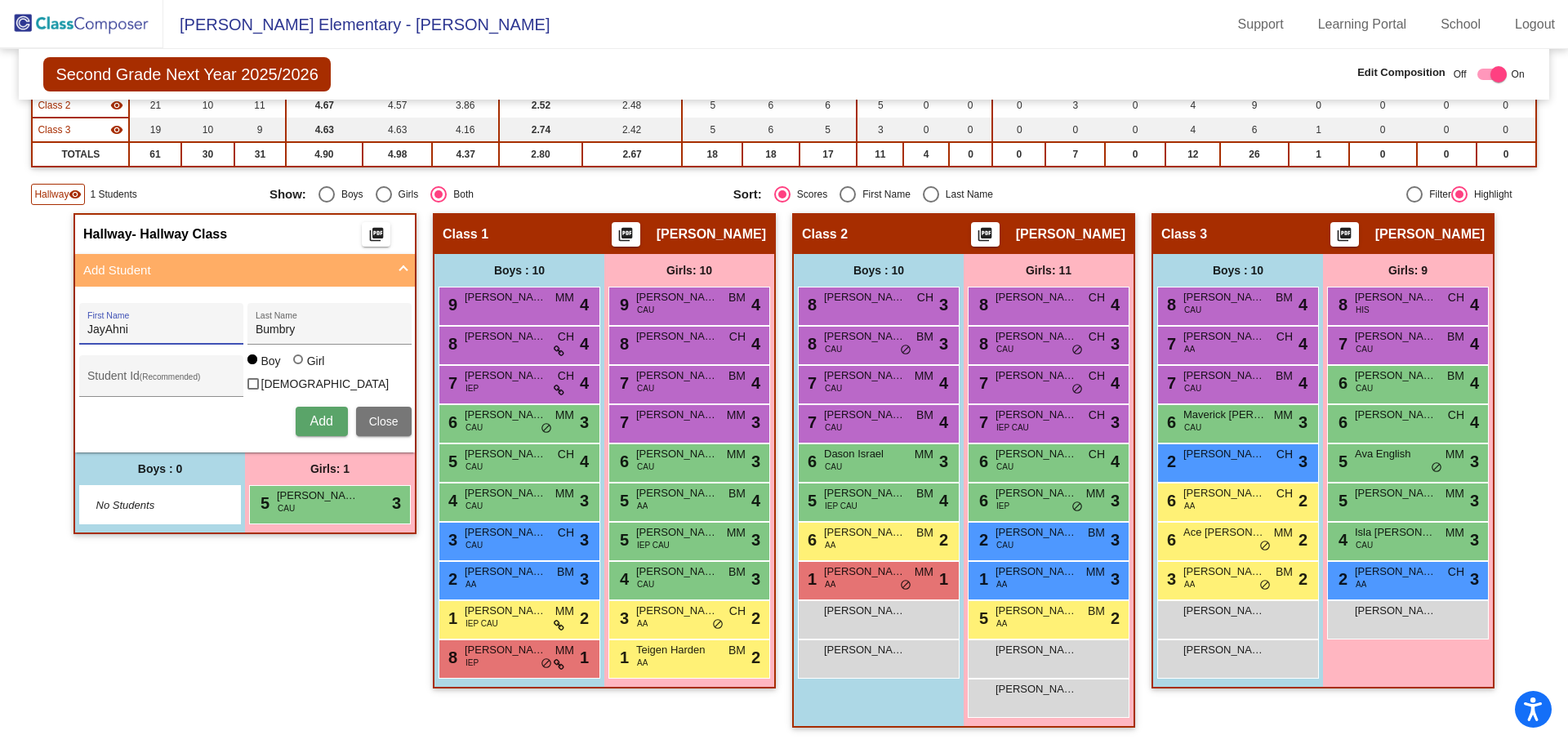
click at [293, 364] on div at bounding box center [298, 358] width 10 height 10
click at [299, 368] on input "Girl" at bounding box center [299, 368] width 1 height 1
radio input "true"
drag, startPoint x: 311, startPoint y: 404, endPoint x: 333, endPoint y: 401, distance: 22.2
click at [310, 407] on button "Add" at bounding box center [321, 422] width 52 height 30
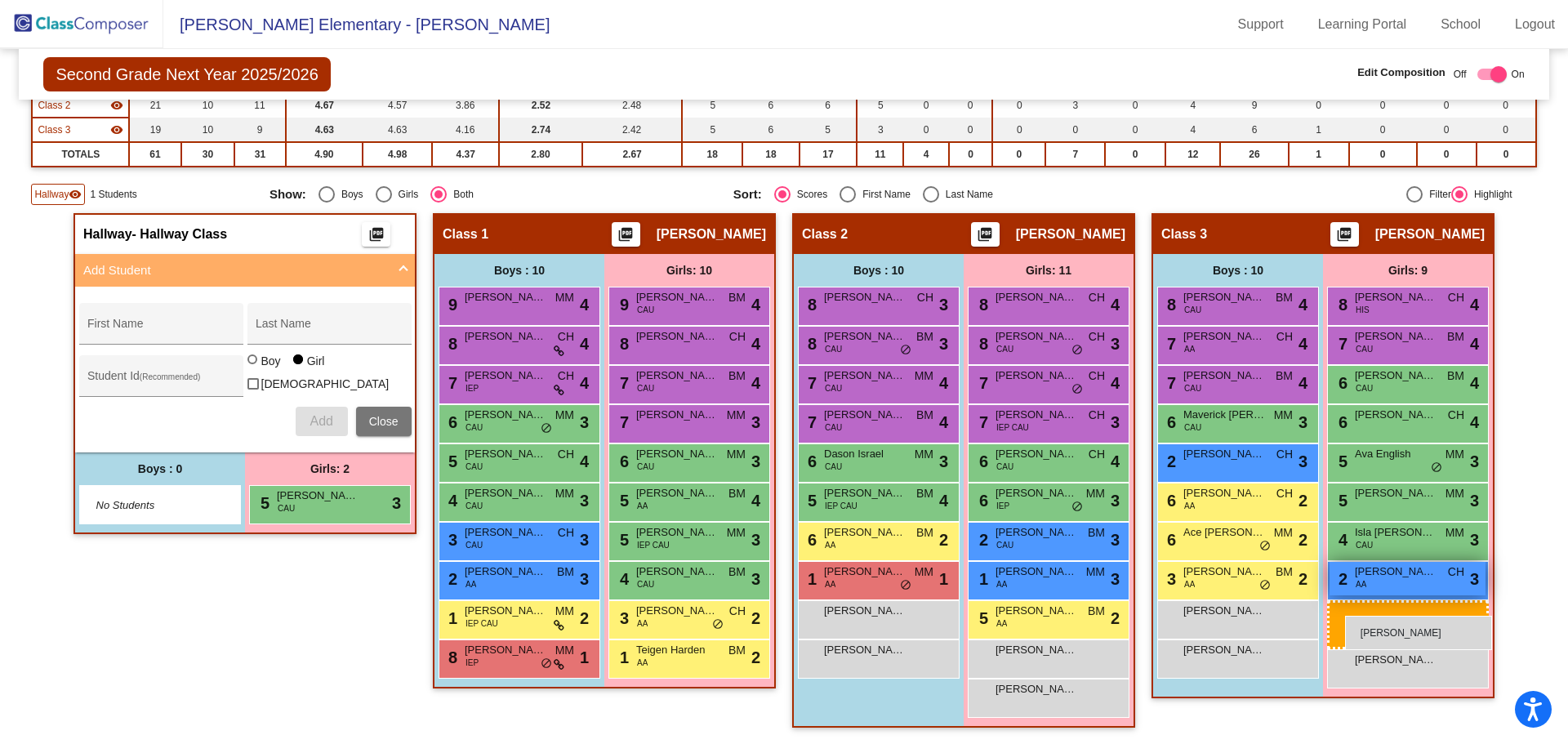
drag, startPoint x: 320, startPoint y: 538, endPoint x: 1328, endPoint y: 590, distance: 1009.3
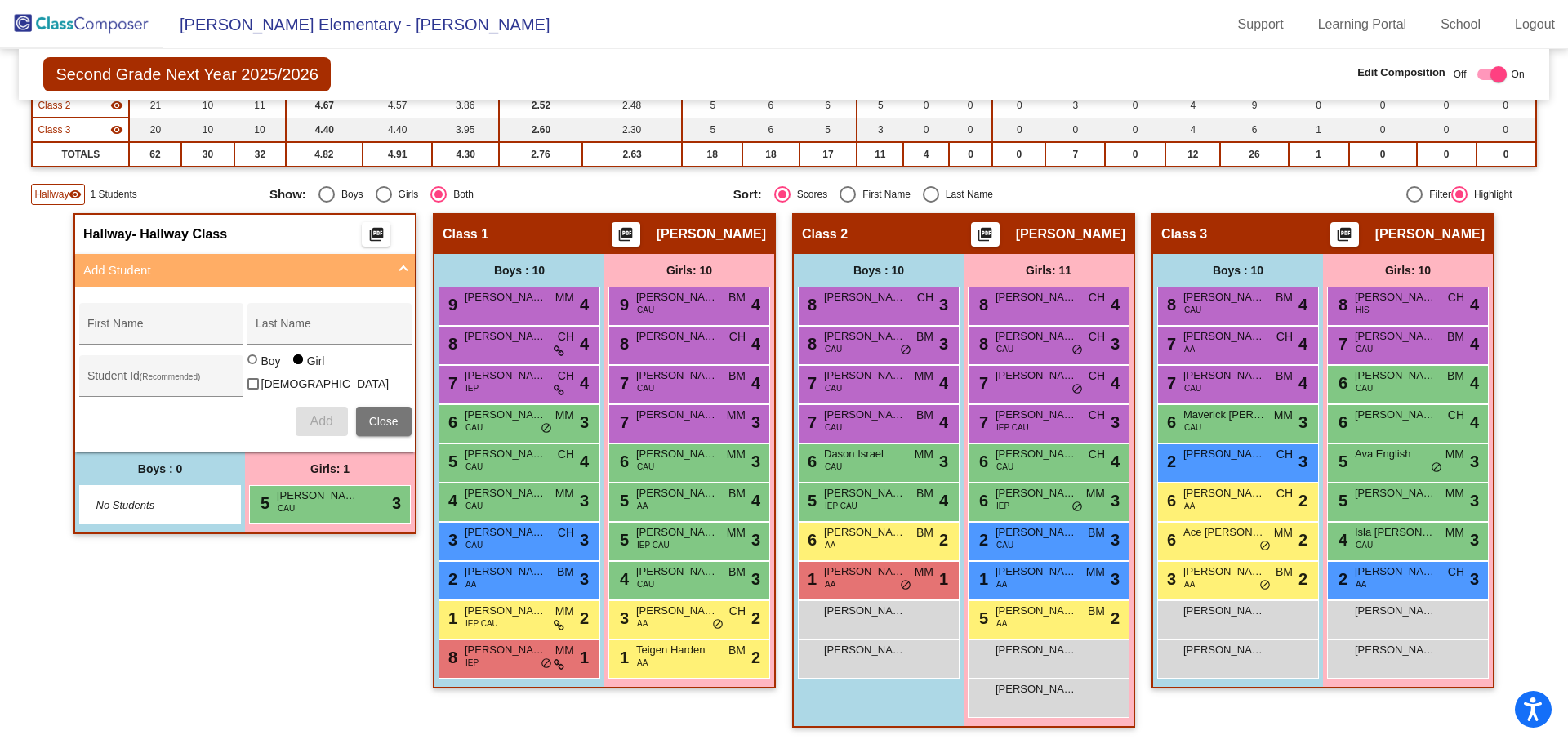
click at [43, 26] on img at bounding box center [81, 24] width 163 height 48
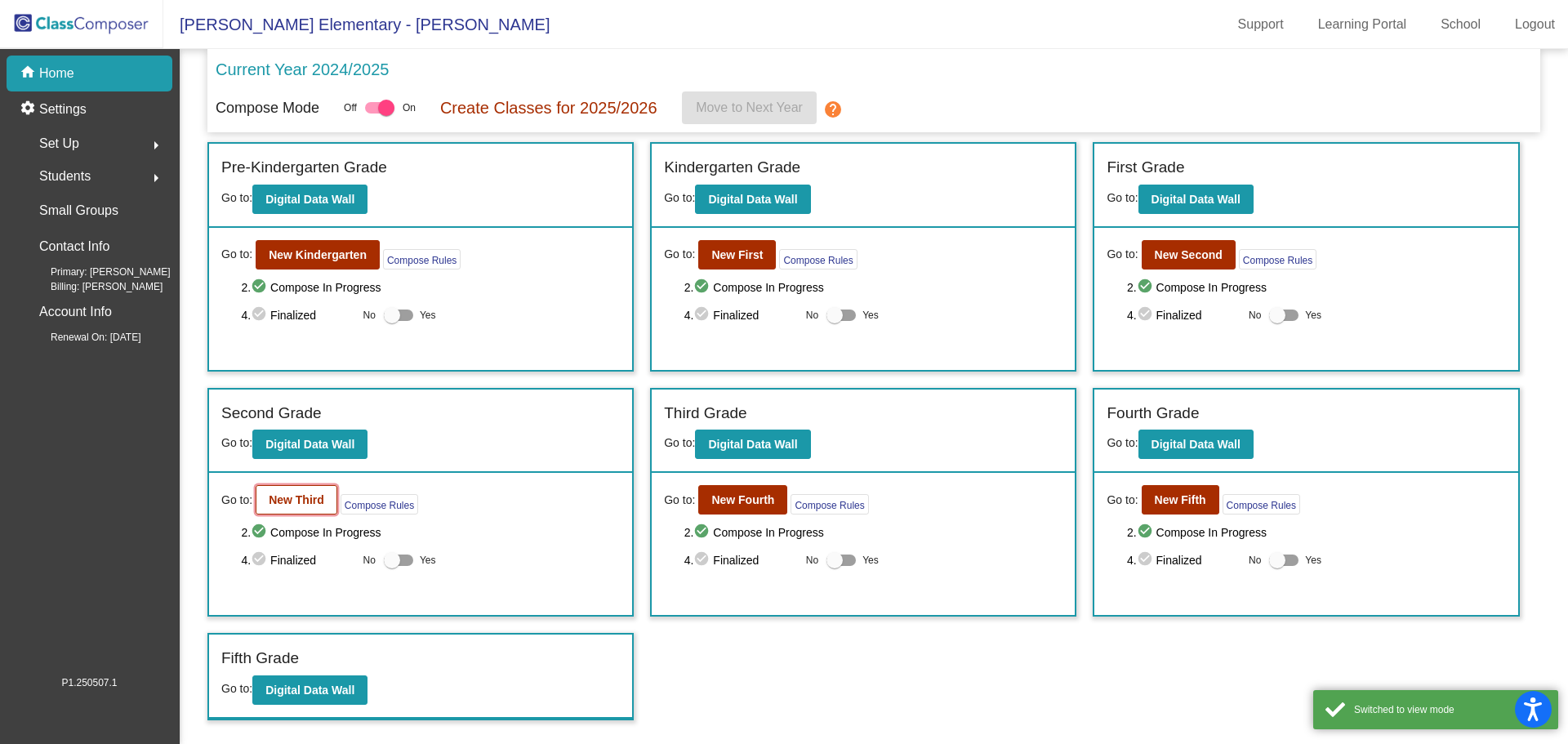
click at [313, 497] on b "New Third" at bounding box center [296, 500] width 56 height 13
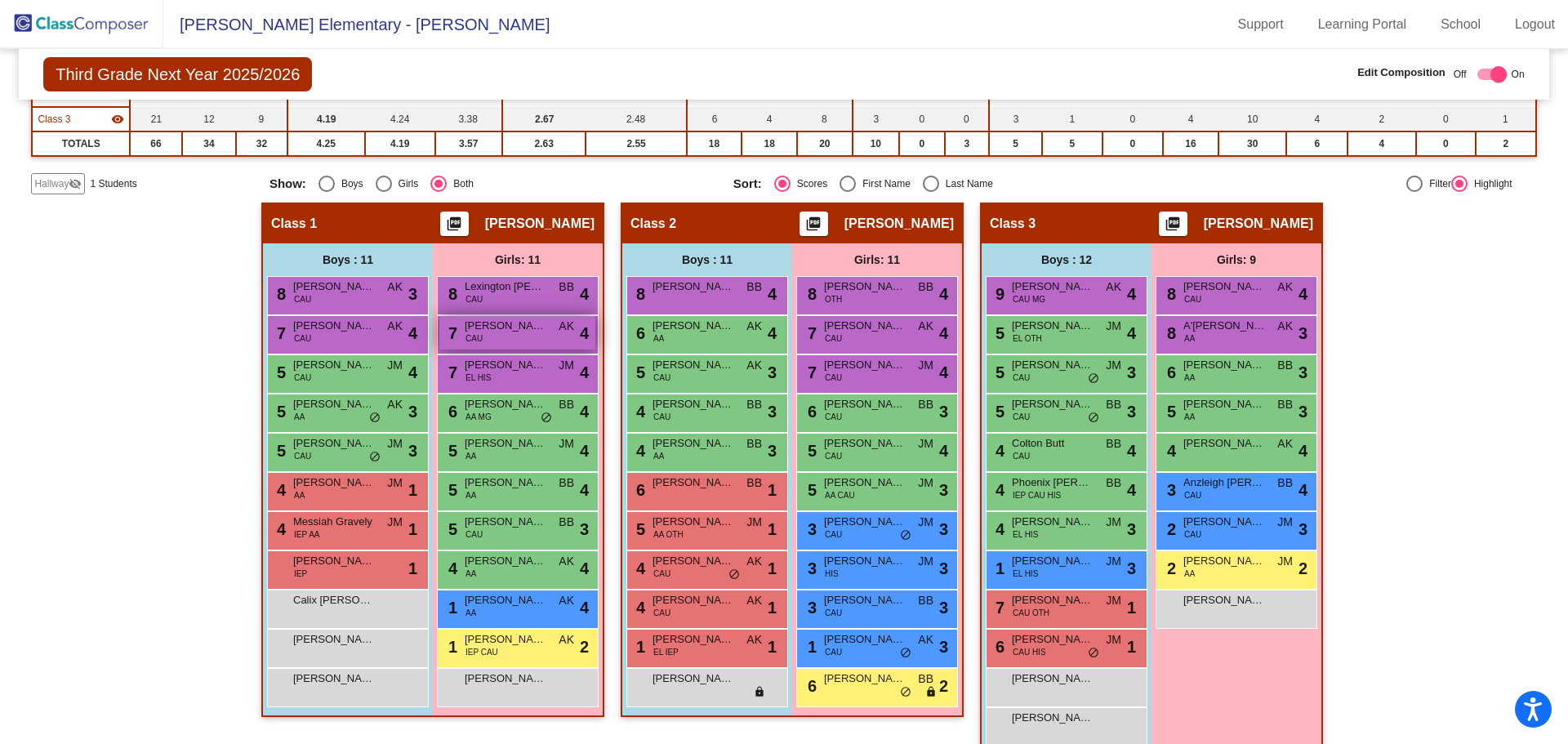
scroll to position [258, 0]
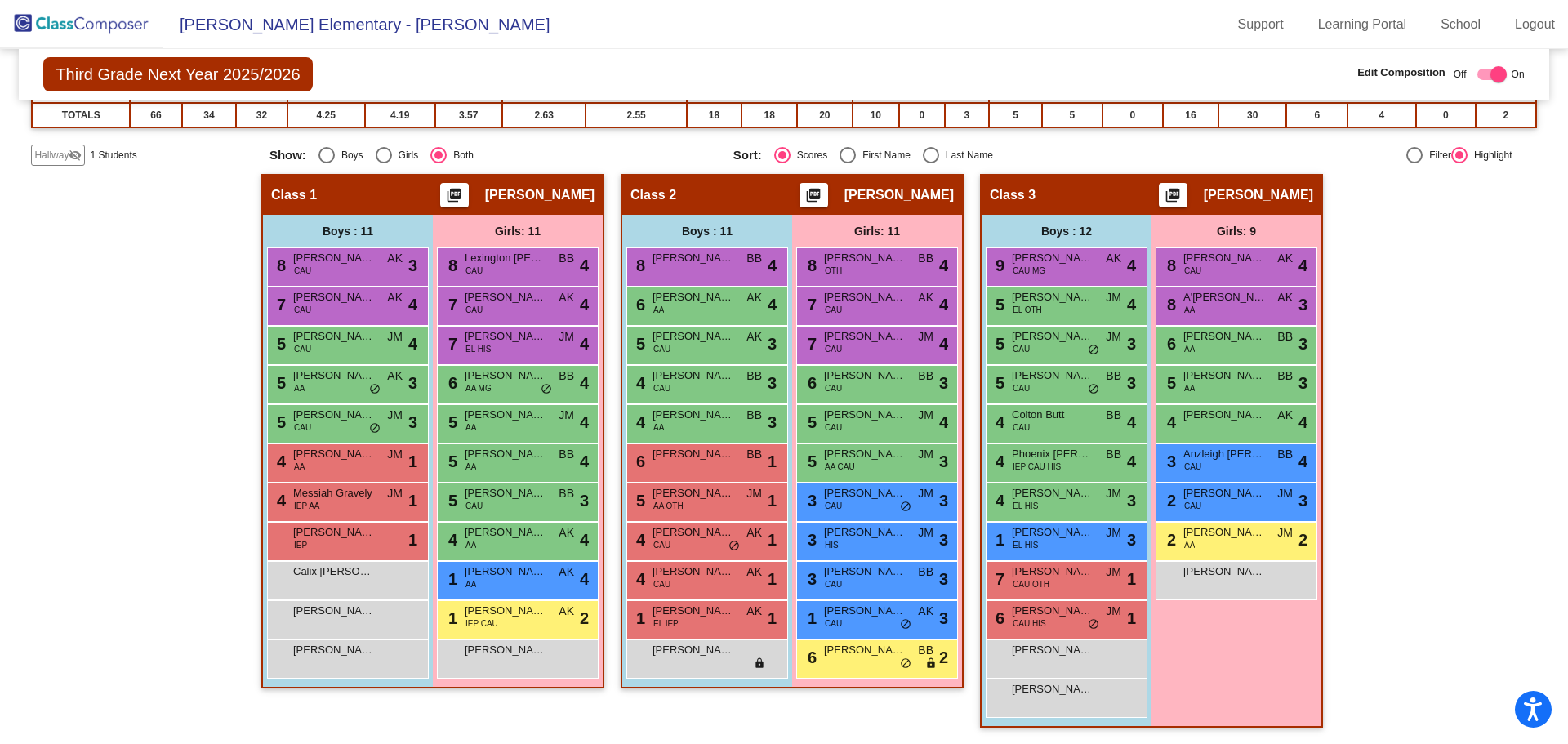
drag, startPoint x: 58, startPoint y: 155, endPoint x: 67, endPoint y: 151, distance: 9.8
click at [58, 154] on span "Hallway" at bounding box center [51, 156] width 34 height 15
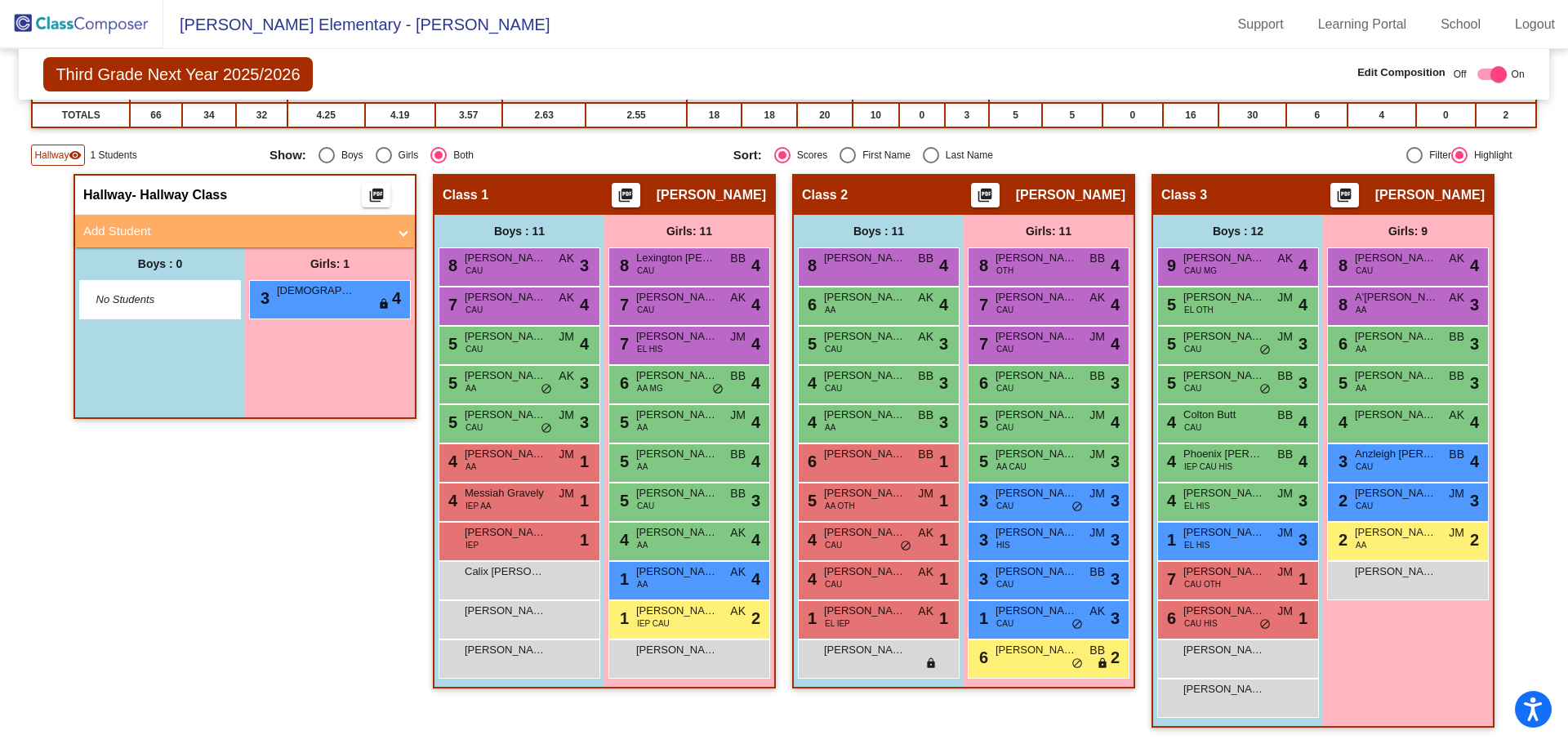
click at [159, 228] on mat-panel-title "Add Student" at bounding box center [235, 231] width 304 height 19
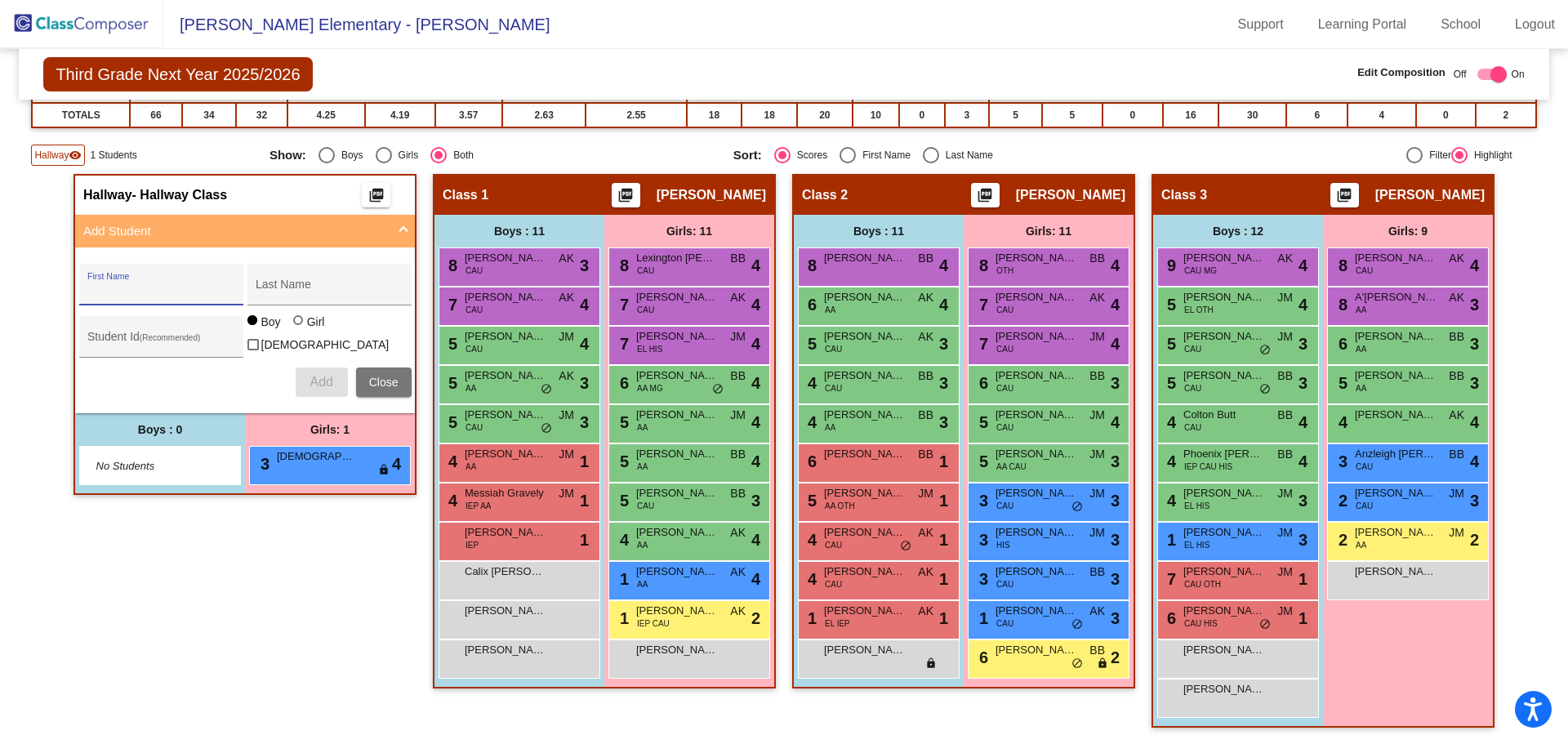
click at [181, 288] on input "First Name" at bounding box center [161, 291] width 147 height 13
type input "[PERSON_NAME]"
type input "h"
type input "[PERSON_NAME]"
click at [319, 374] on span "Add" at bounding box center [320, 381] width 23 height 14
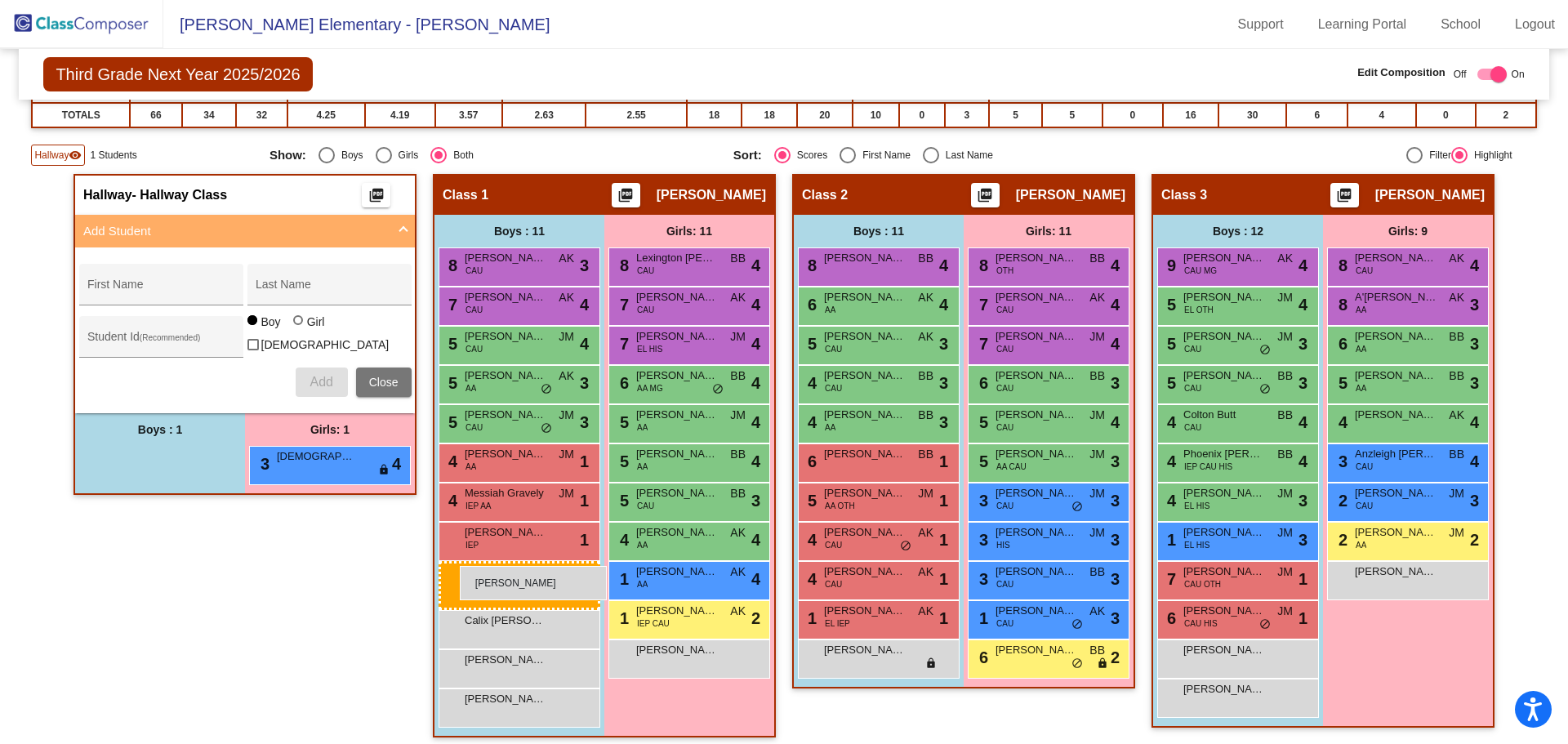
drag, startPoint x: 169, startPoint y: 459, endPoint x: 455, endPoint y: 559, distance: 303.0
